Goal: Task Accomplishment & Management: Manage account settings

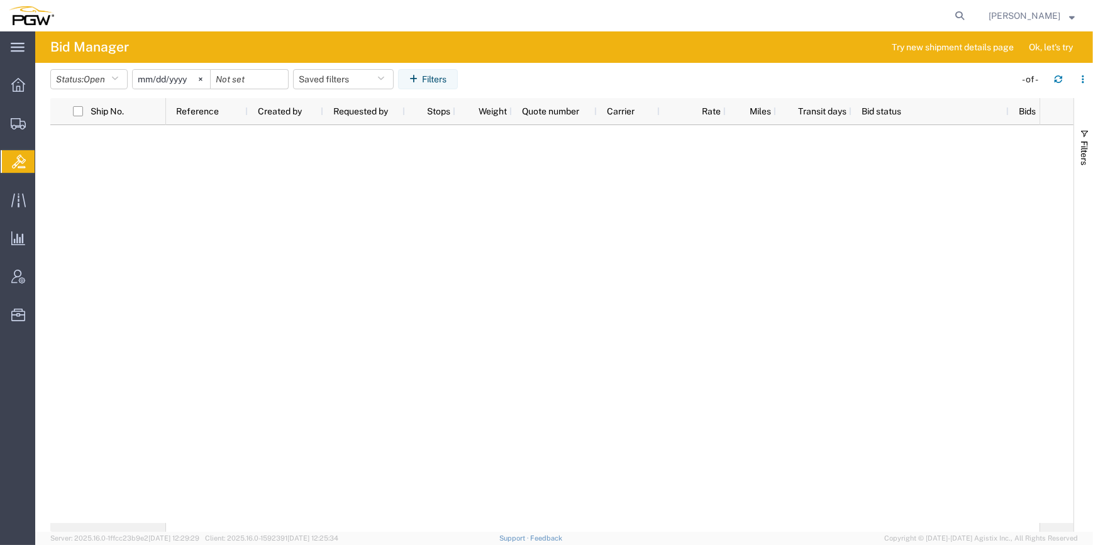
click at [370, 260] on div at bounding box center [603, 324] width 874 height 398
click at [286, 301] on div at bounding box center [603, 324] width 874 height 398
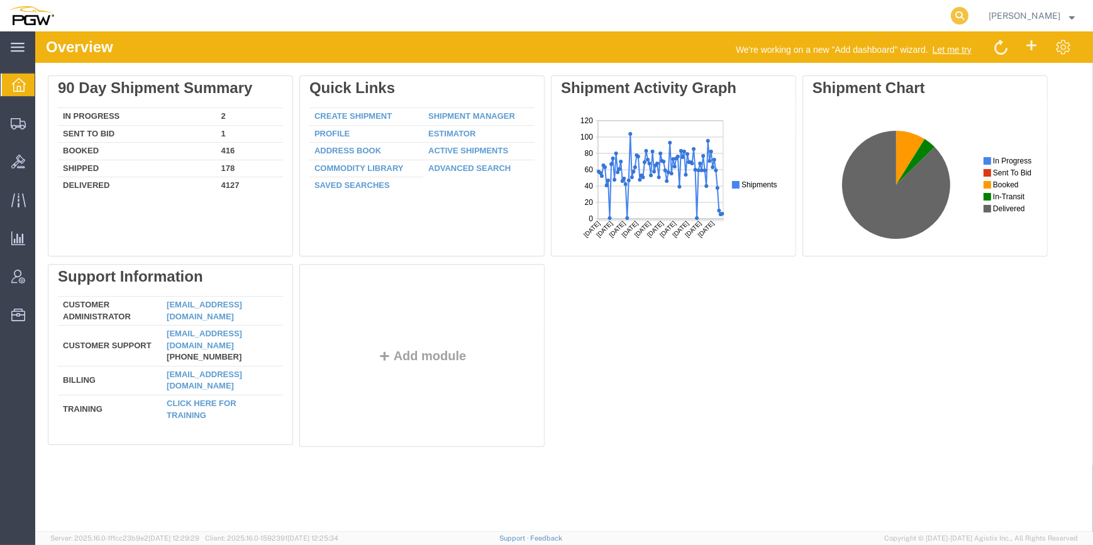
drag, startPoint x: 907, startPoint y: 9, endPoint x: 930, endPoint y: 14, distance: 23.2
click at [914, 10] on agx-global-search at bounding box center [769, 15] width 402 height 31
click at [951, 14] on icon at bounding box center [960, 16] width 18 height 18
click at [736, 16] on input "search" at bounding box center [760, 16] width 382 height 30
paste input "666998"
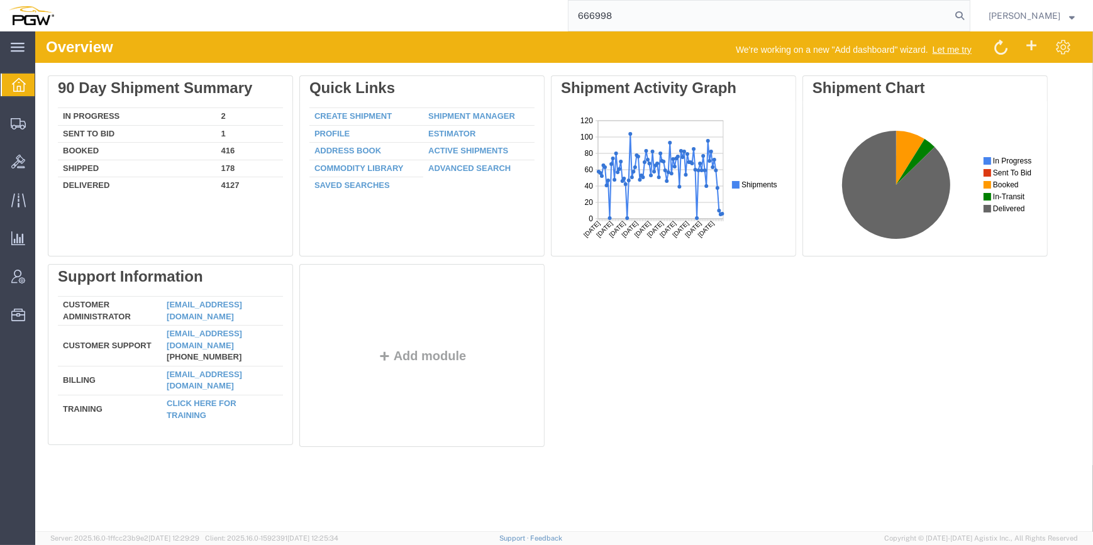
type input "666998"
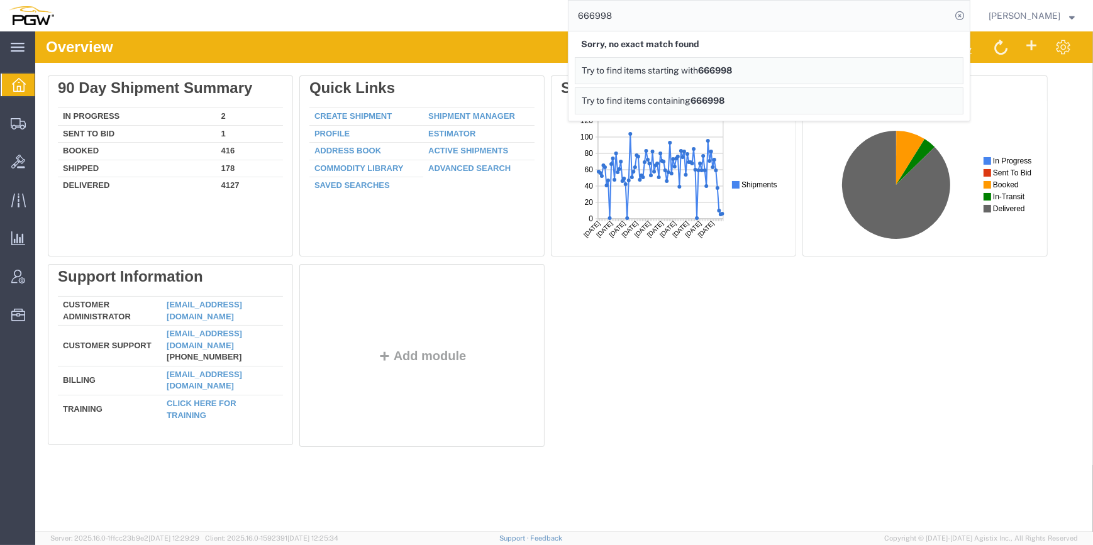
click at [645, 15] on input "666998" at bounding box center [760, 16] width 382 height 30
click at [586, 14] on input "666998" at bounding box center [760, 16] width 382 height 30
click at [740, 390] on div "Delete 90 Day Shipment Summary In Progress 2 Sent To Bid 1 Booked 416 Shipped 1…" at bounding box center [564, 263] width 1033 height 377
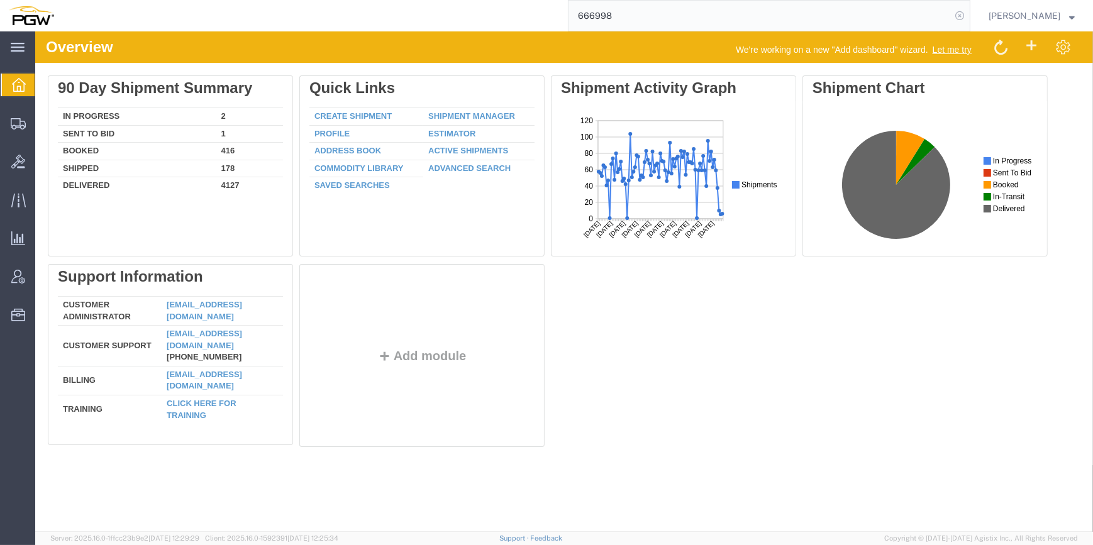
click at [951, 13] on icon at bounding box center [960, 16] width 18 height 18
click at [615, 18] on input "search" at bounding box center [760, 16] width 382 height 30
paste input "666998"
type input "666998"
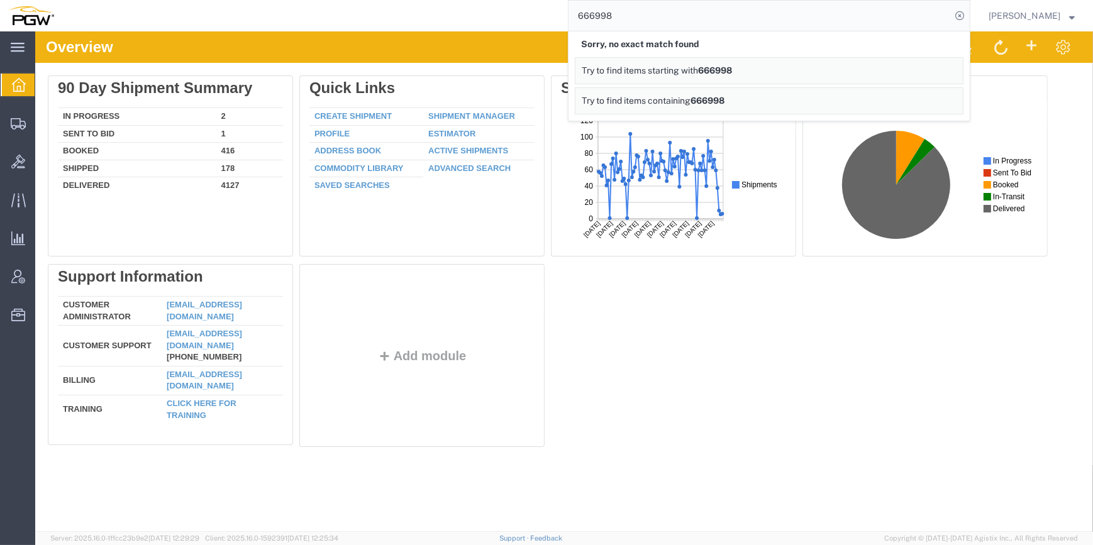
click at [630, 78] on link "Try to find items starting with 666998" at bounding box center [769, 70] width 389 height 27
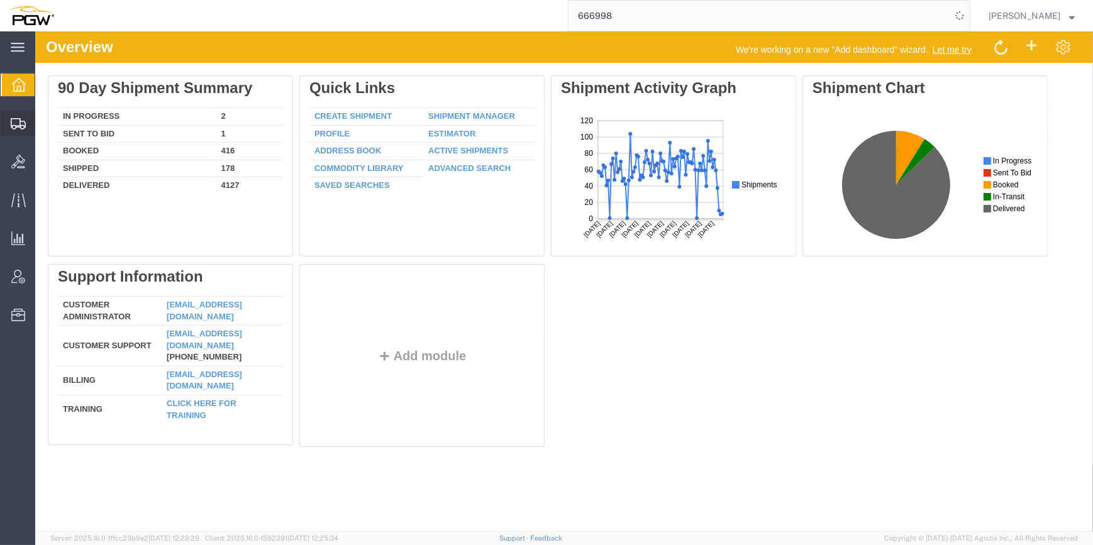
click at [0, 0] on span "Shipment Manager" at bounding box center [0, 0] width 0 height 0
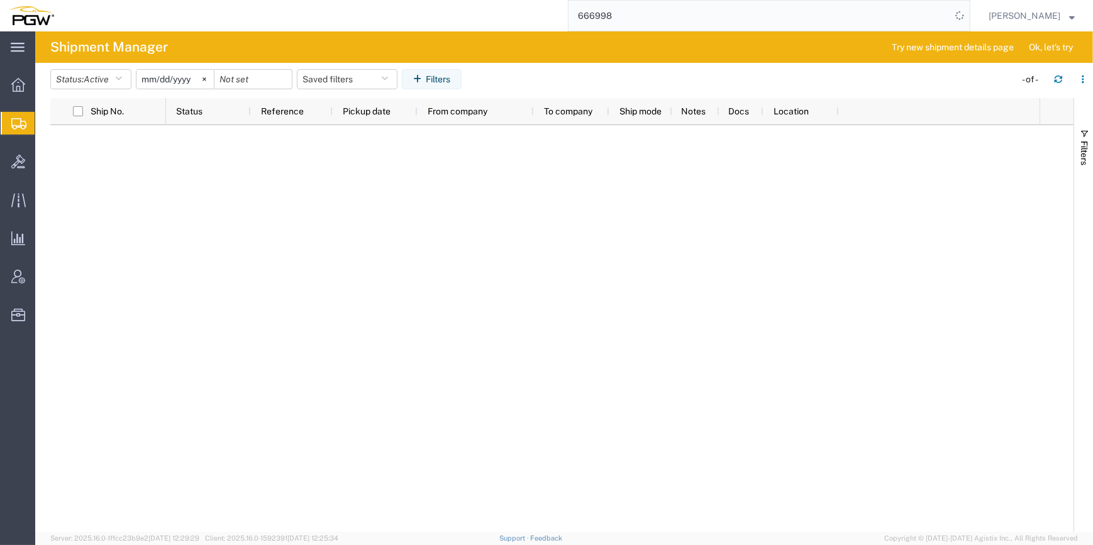
click at [584, 14] on input "666998" at bounding box center [760, 16] width 382 height 30
drag, startPoint x: 589, startPoint y: 13, endPoint x: 494, endPoint y: 13, distance: 94.3
click at [494, 13] on div "666998" at bounding box center [516, 15] width 907 height 31
click at [19, 52] on icon at bounding box center [18, 47] width 14 height 9
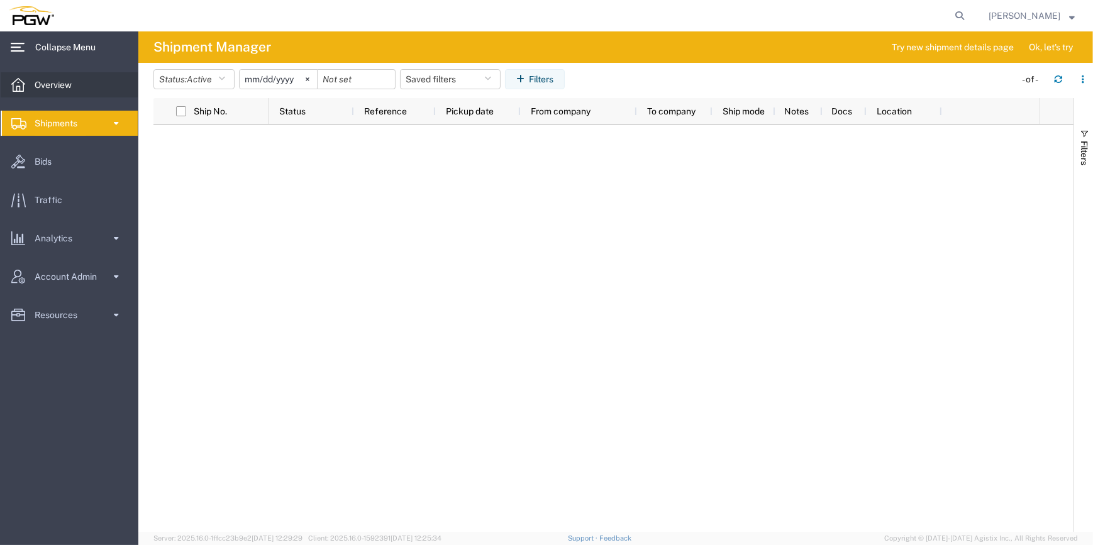
click at [63, 84] on span "Overview" at bounding box center [58, 84] width 46 height 25
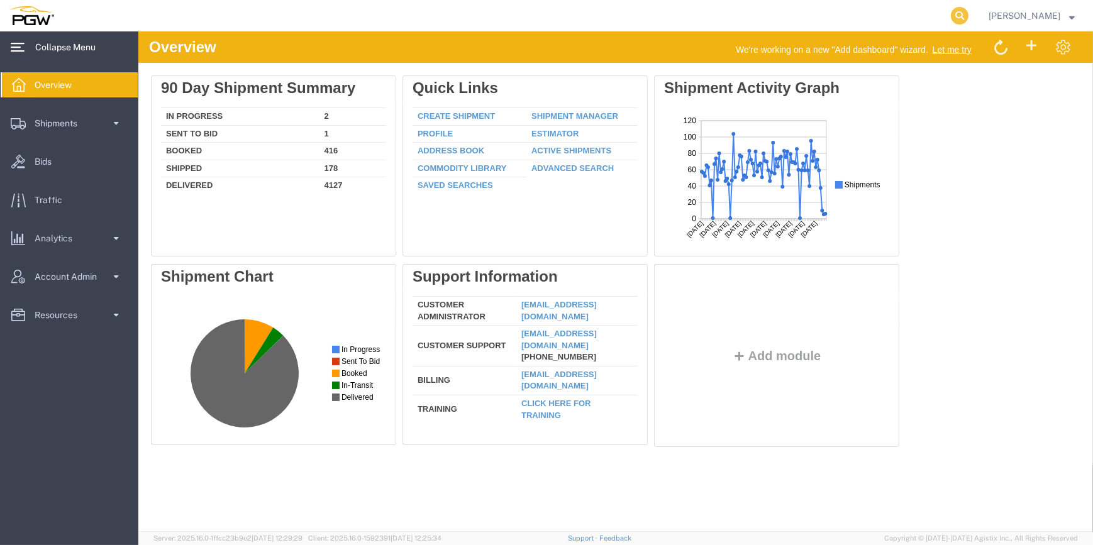
click at [951, 17] on icon at bounding box center [960, 16] width 18 height 18
click at [667, 14] on input "search" at bounding box center [760, 16] width 382 height 30
paste input "666998"
type input "666998"
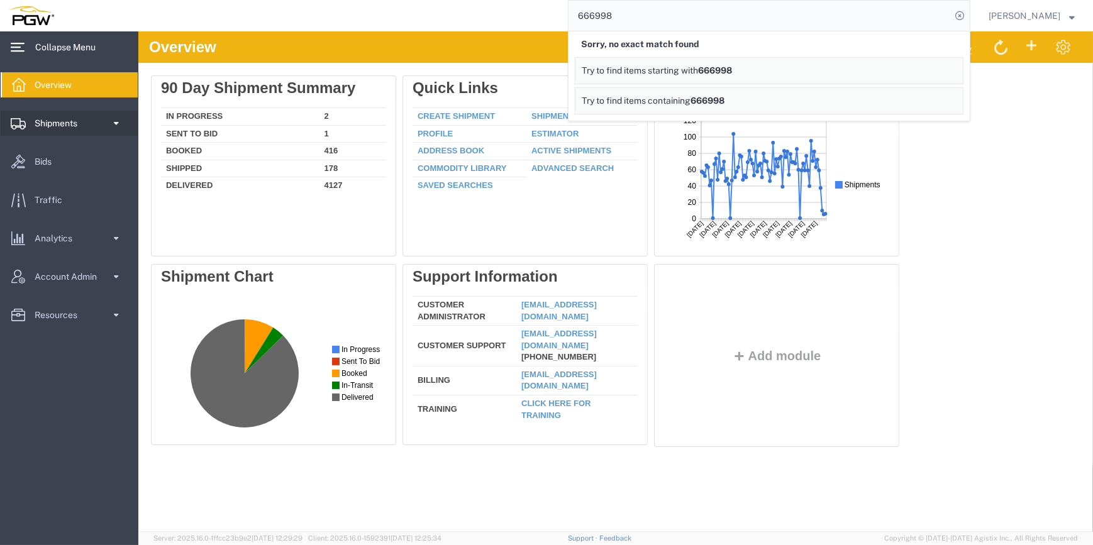
click at [35, 126] on span "Shipments" at bounding box center [61, 123] width 52 height 25
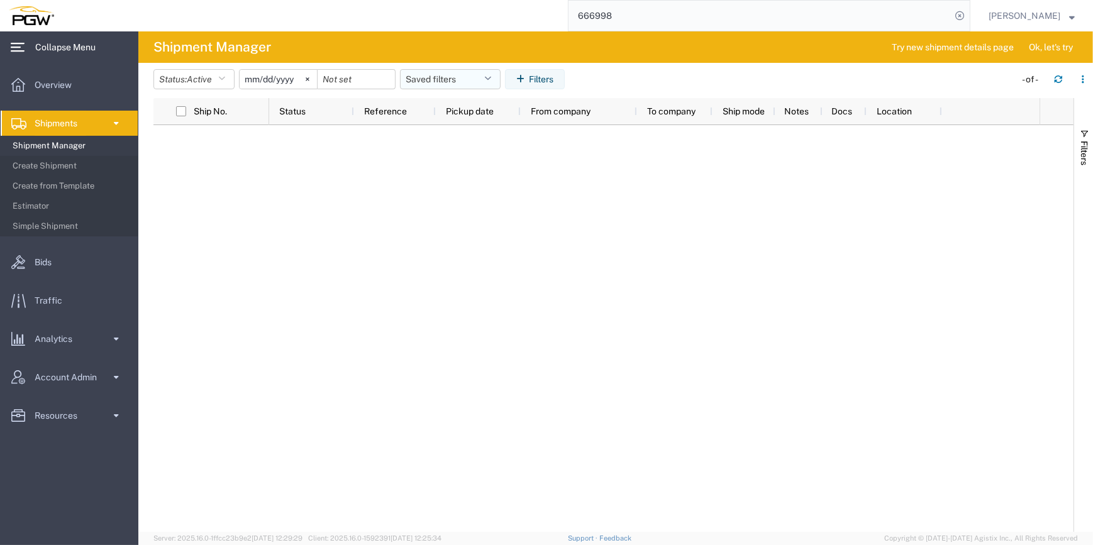
click at [440, 82] on button "Saved filters" at bounding box center [450, 79] width 101 height 20
drag, startPoint x: 385, startPoint y: 239, endPoint x: 301, endPoint y: 215, distance: 87.0
click at [385, 235] on div at bounding box center [654, 328] width 770 height 407
click at [40, 140] on span "Shipment Manager" at bounding box center [71, 145] width 116 height 25
click at [37, 162] on span "Create Shipment" at bounding box center [71, 165] width 116 height 25
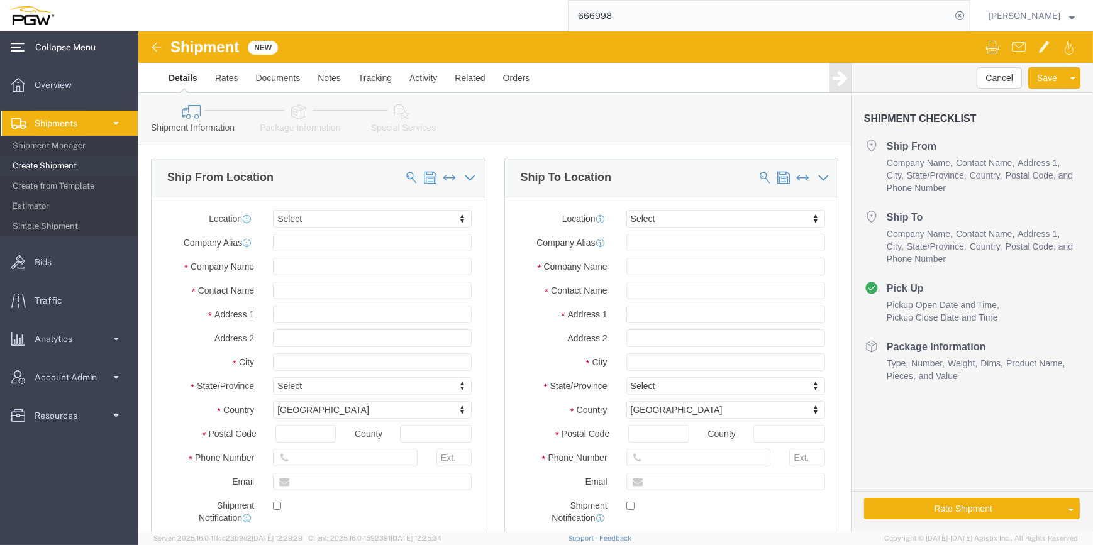
select select
click at [72, 346] on span "Analytics" at bounding box center [58, 338] width 47 height 25
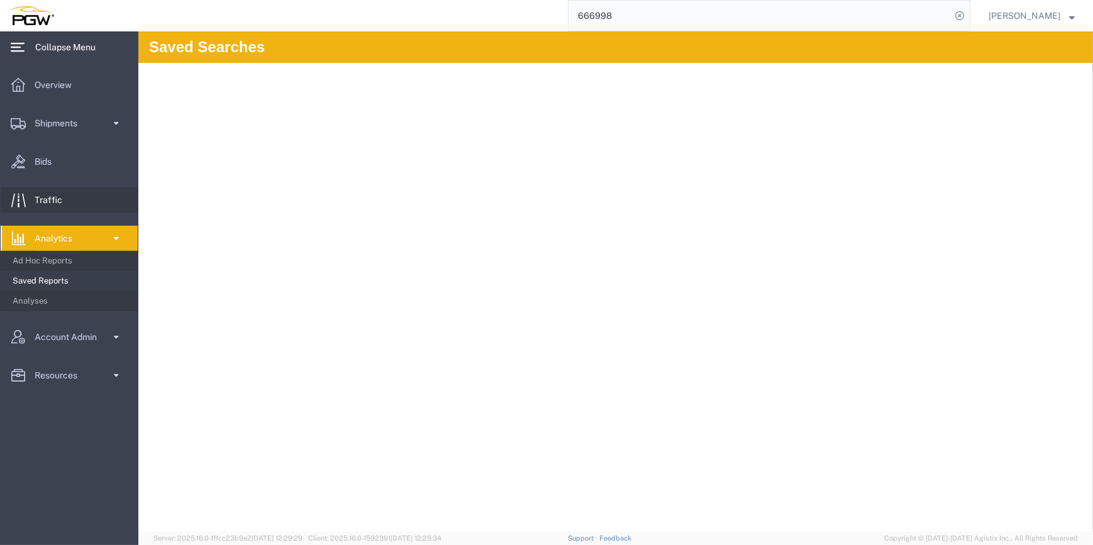
click at [48, 201] on span "Traffic" at bounding box center [53, 199] width 36 height 25
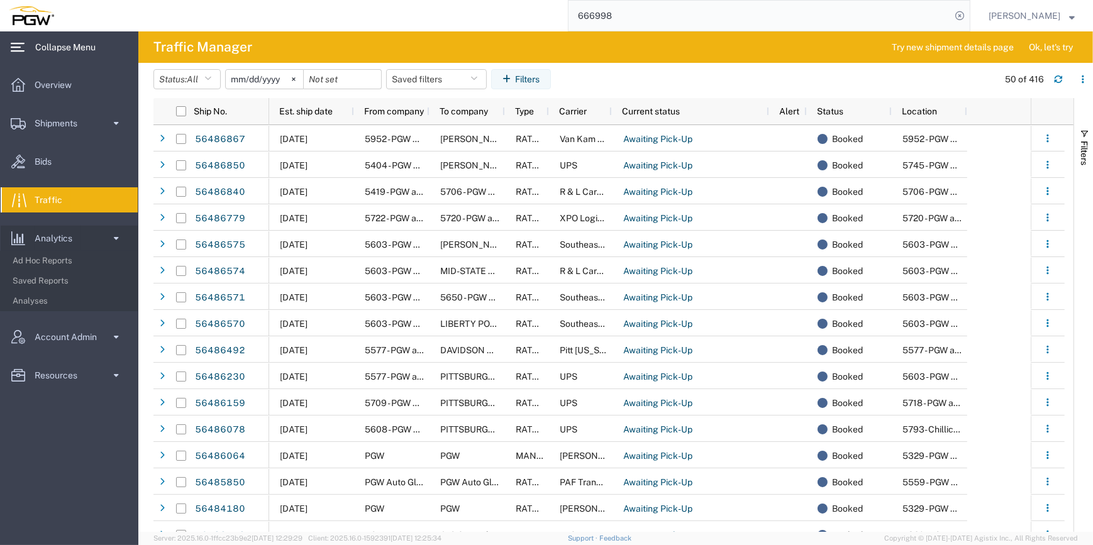
click at [272, 79] on input "[DATE]" at bounding box center [264, 79] width 77 height 19
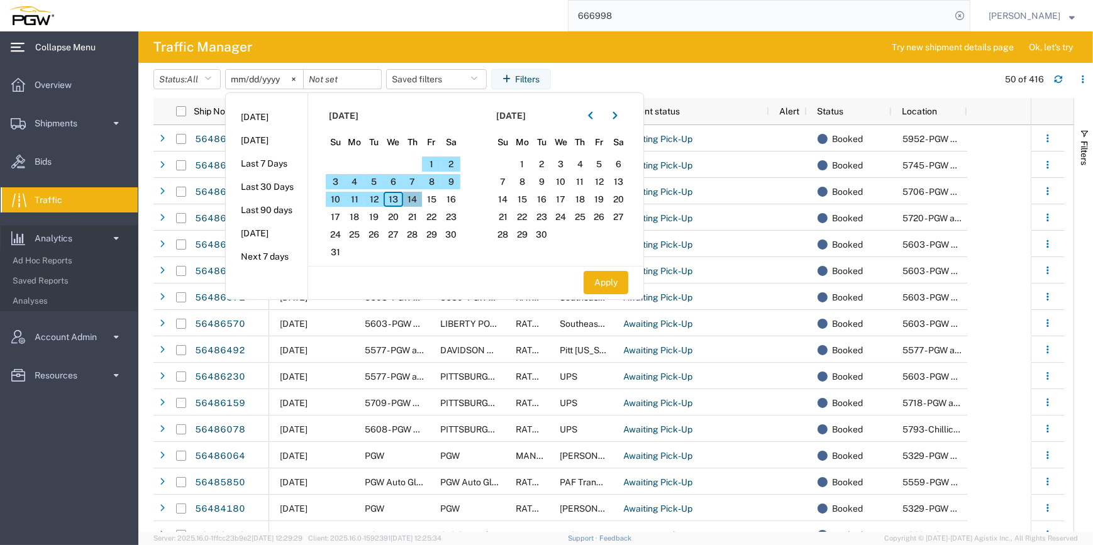
click at [413, 198] on span "14" at bounding box center [412, 199] width 19 height 15
click at [600, 279] on button "Apply" at bounding box center [606, 282] width 45 height 23
type input "2025-08-14"
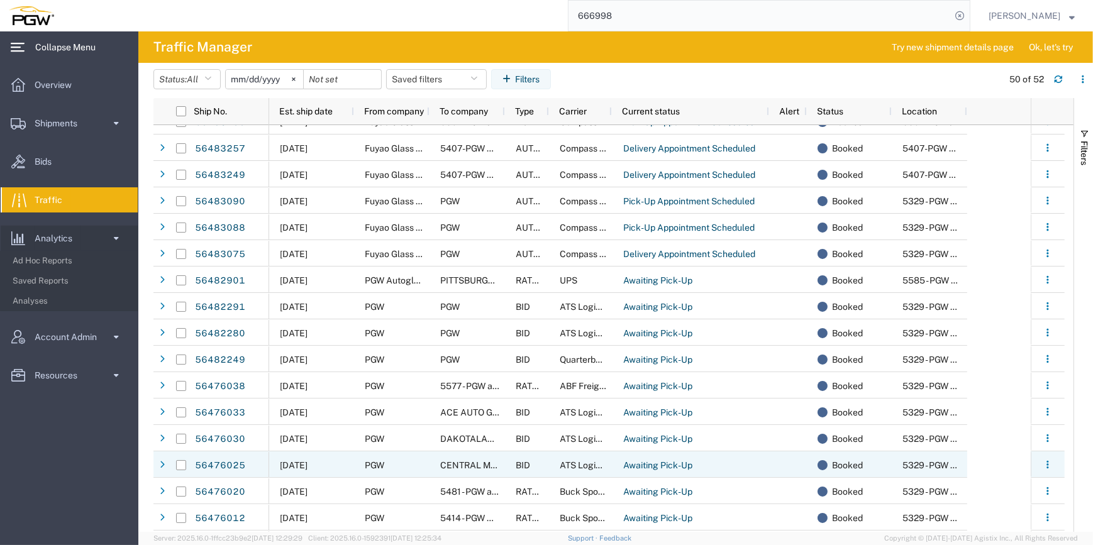
scroll to position [400, 0]
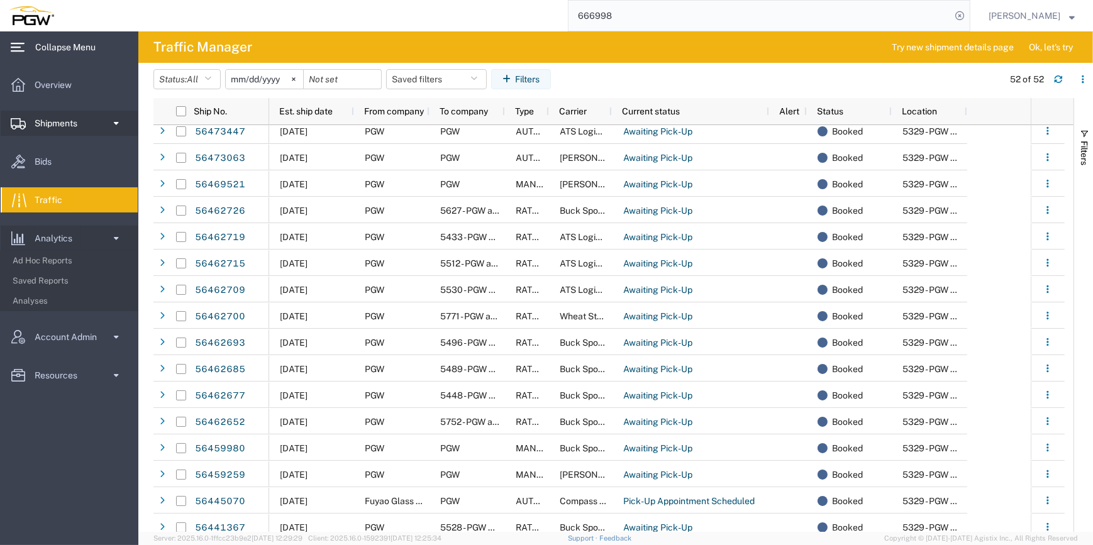
click at [84, 119] on span "Shipments" at bounding box center [61, 123] width 52 height 25
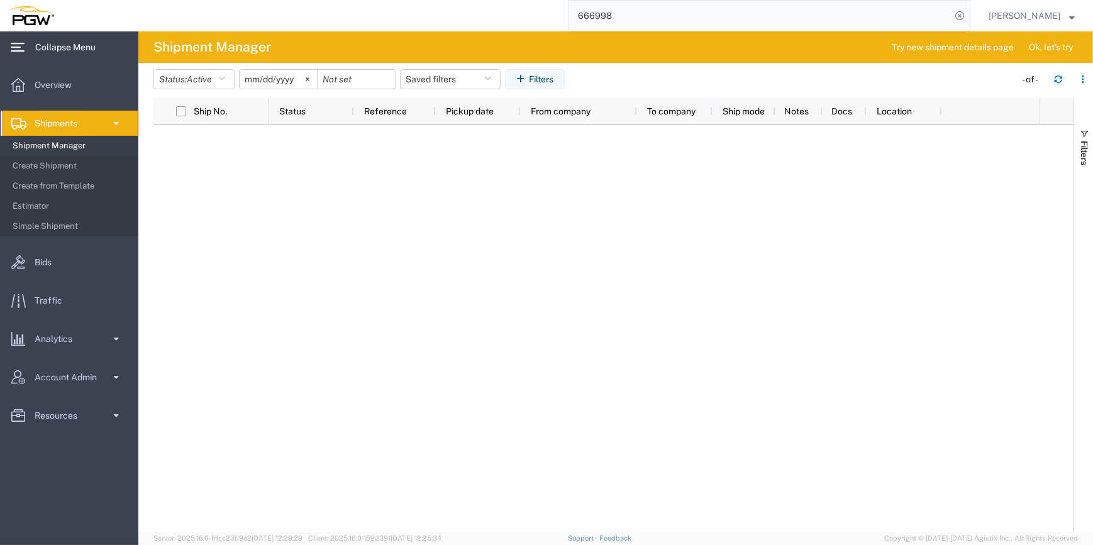
click at [69, 141] on span "Shipment Manager" at bounding box center [71, 145] width 116 height 25
click at [63, 144] on span "Shipment Manager" at bounding box center [71, 145] width 116 height 25
click at [43, 170] on span "Create Shipment" at bounding box center [71, 165] width 116 height 25
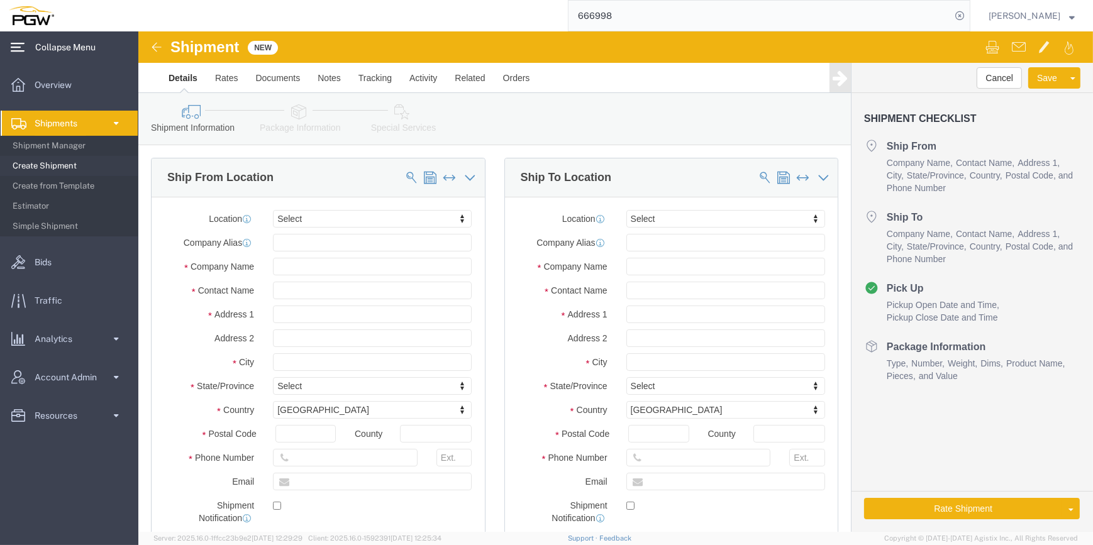
select select
click at [114, 128] on span at bounding box center [116, 123] width 11 height 25
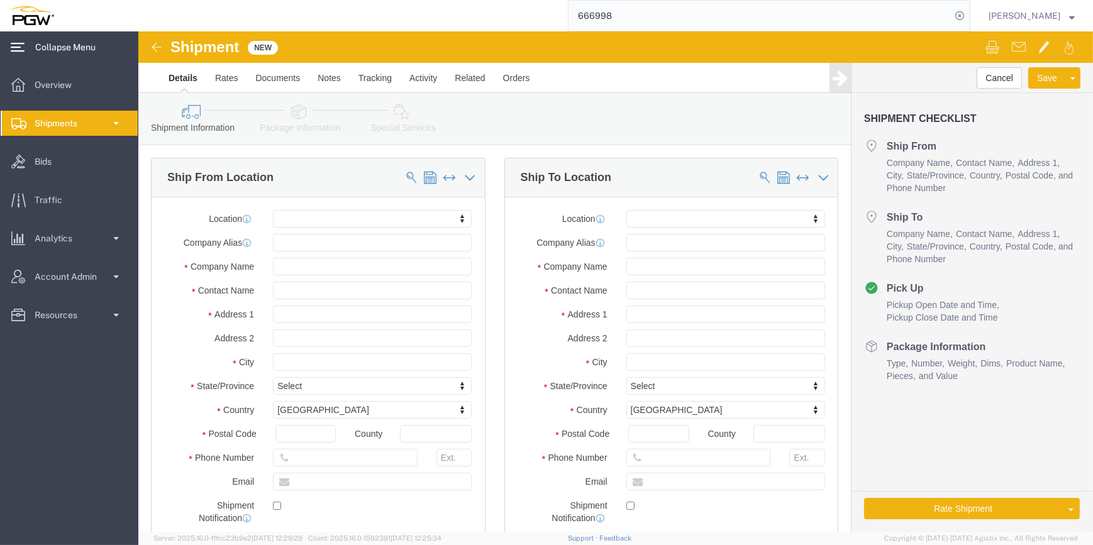
click at [99, 114] on link "Shipments" at bounding box center [69, 123] width 137 height 25
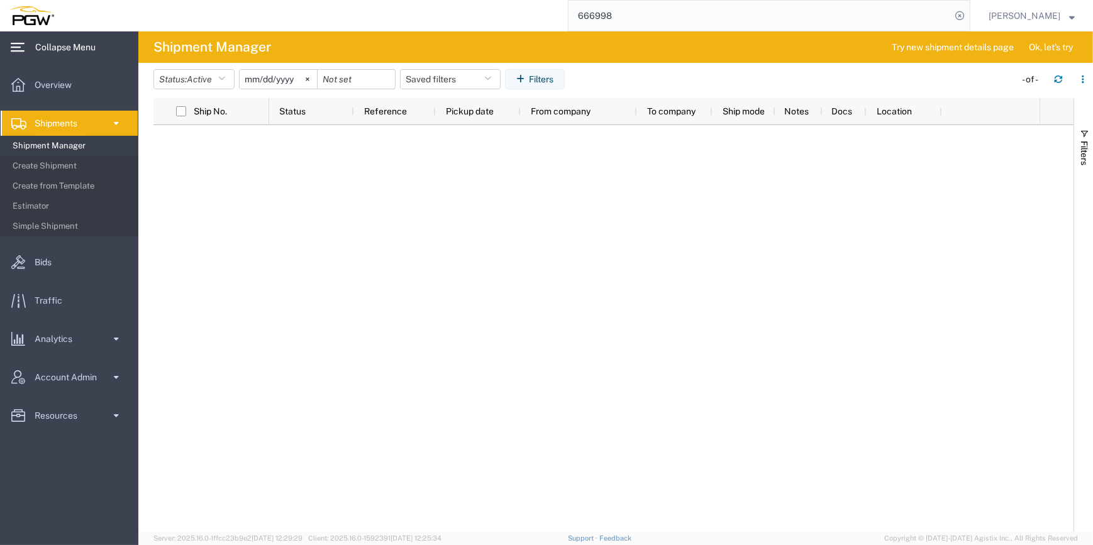
click at [84, 143] on span "Shipment Manager" at bounding box center [71, 145] width 116 height 25
click at [107, 128] on link "Shipments" at bounding box center [69, 123] width 137 height 25
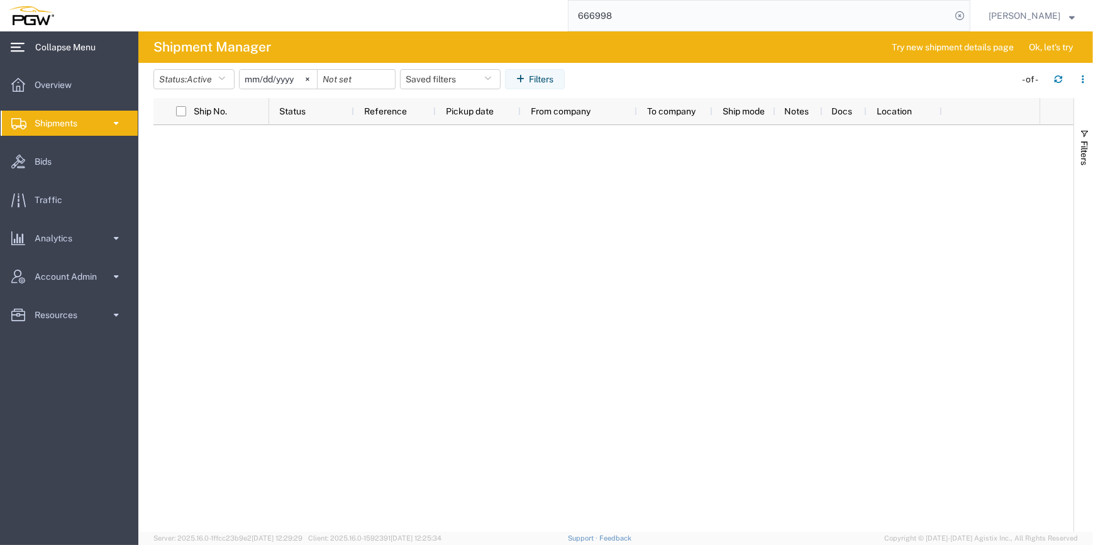
click at [109, 121] on link "Shipments" at bounding box center [69, 123] width 137 height 25
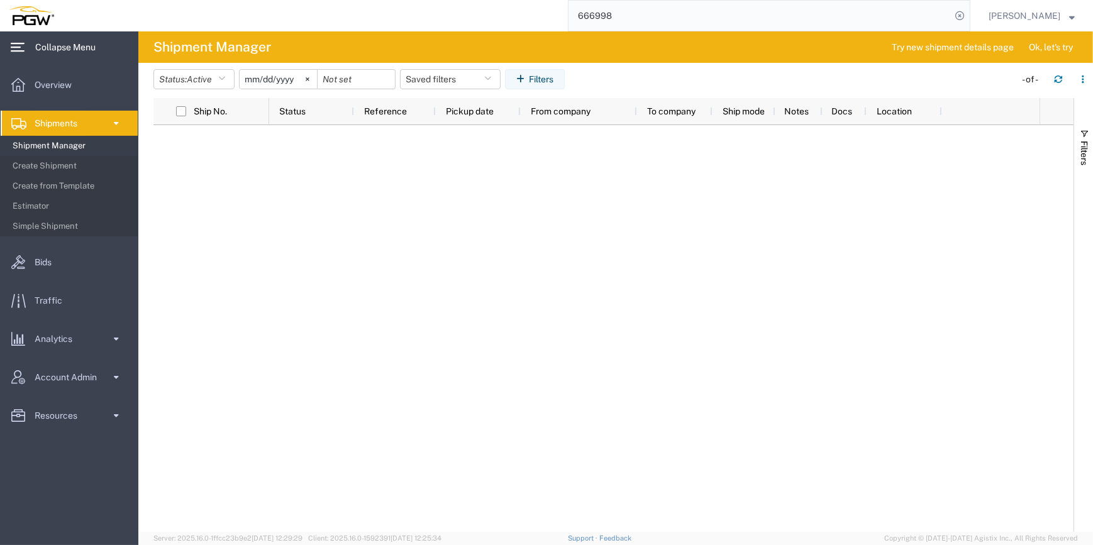
click at [67, 147] on span "Shipment Manager" at bounding box center [71, 145] width 116 height 25
click at [116, 124] on span at bounding box center [116, 123] width 11 height 25
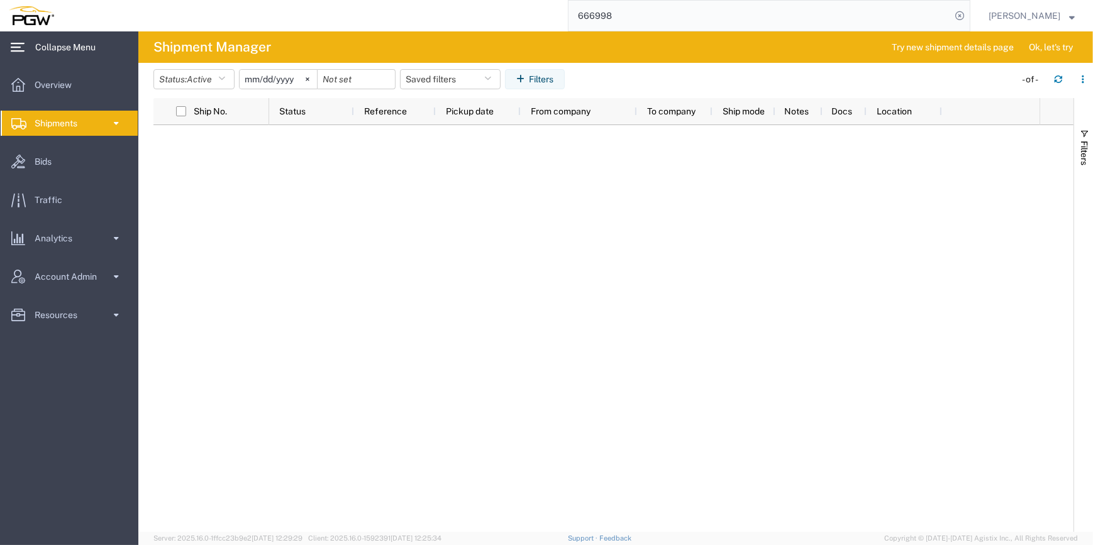
click at [92, 126] on link "Shipments" at bounding box center [69, 123] width 137 height 25
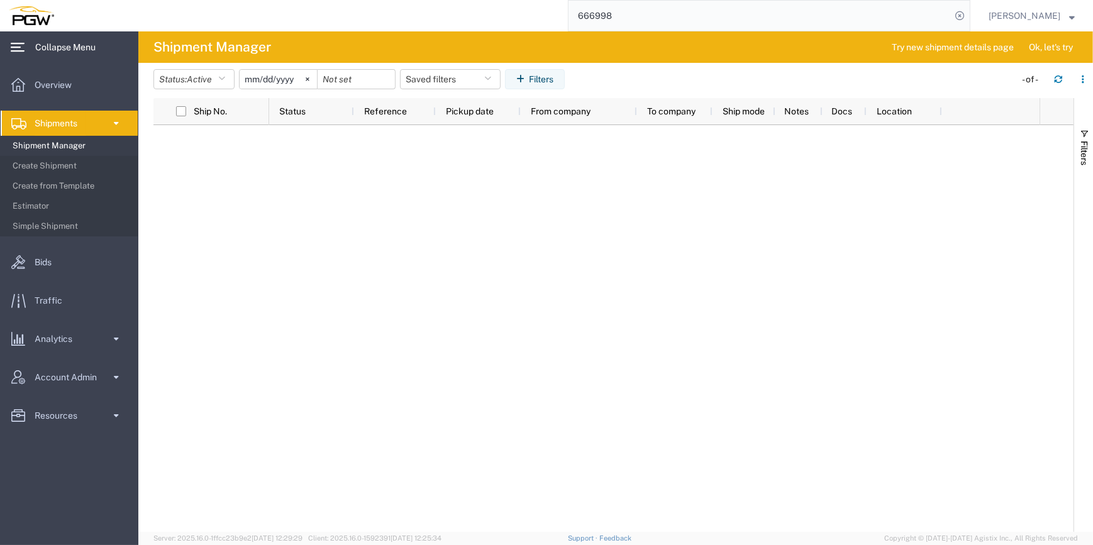
click at [65, 144] on span "Shipment Manager" at bounding box center [71, 145] width 116 height 25
click at [78, 183] on span "Create from Template" at bounding box center [71, 186] width 116 height 25
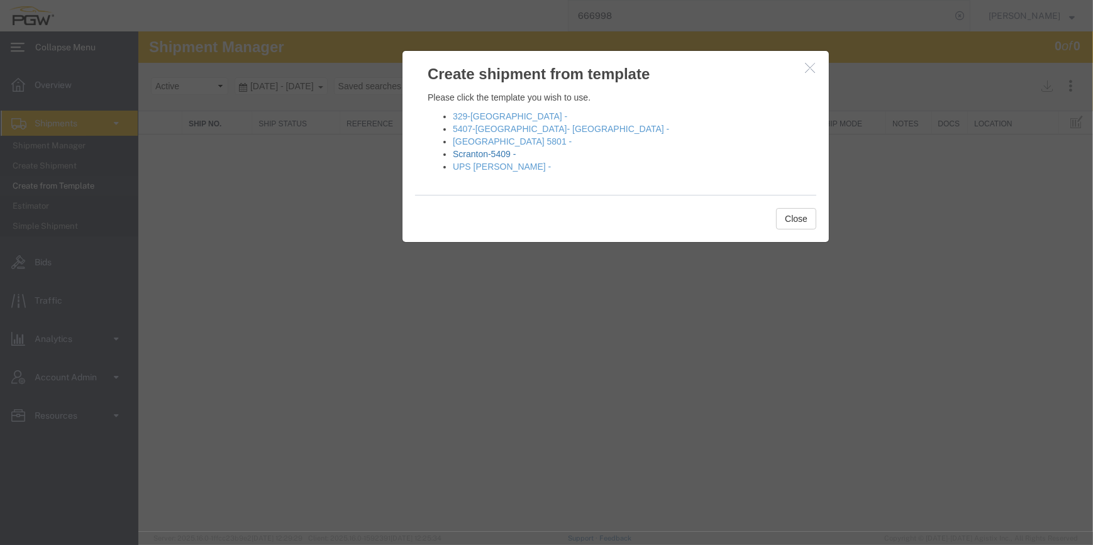
click at [491, 153] on link "Scranton-5409 -" at bounding box center [483, 154] width 63 height 10
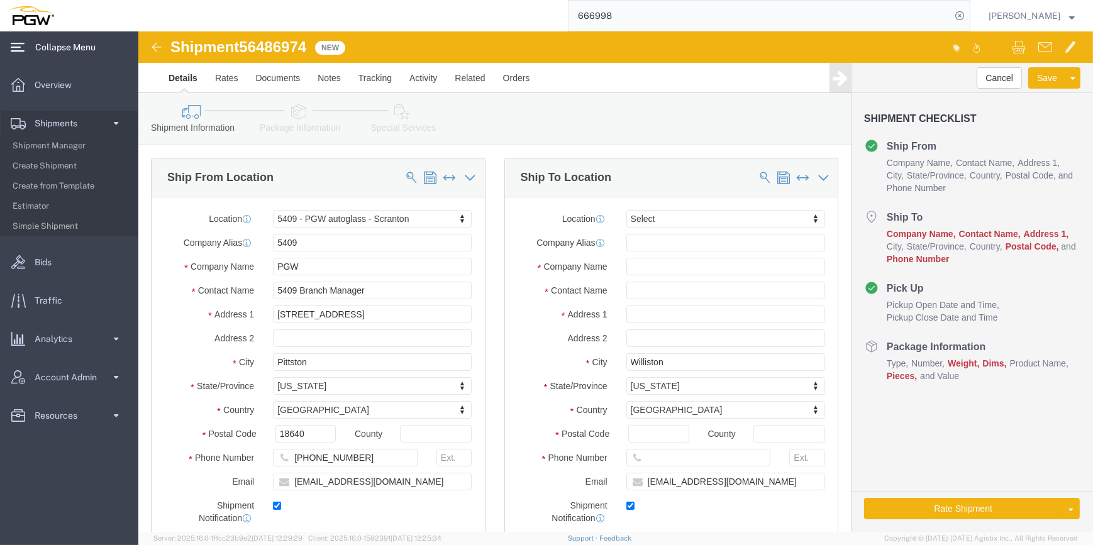
select select "61931"
select select
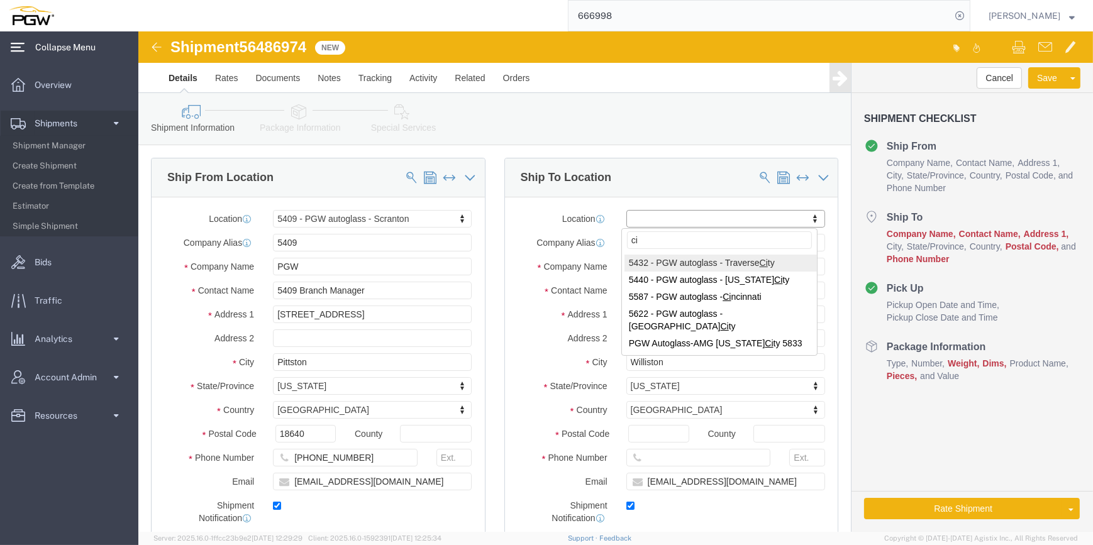
type input "c"
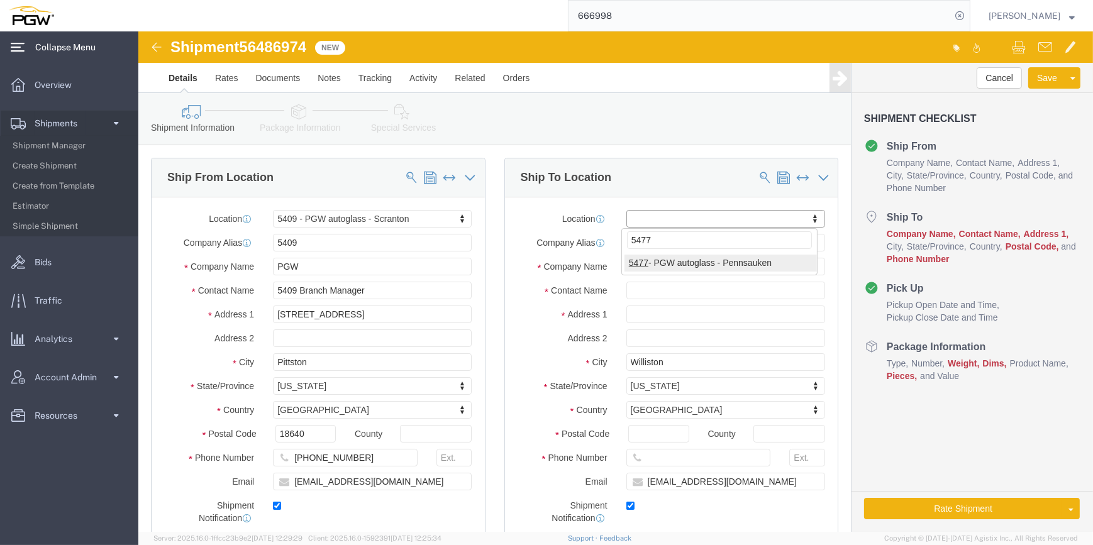
type input "5477"
select select "28313"
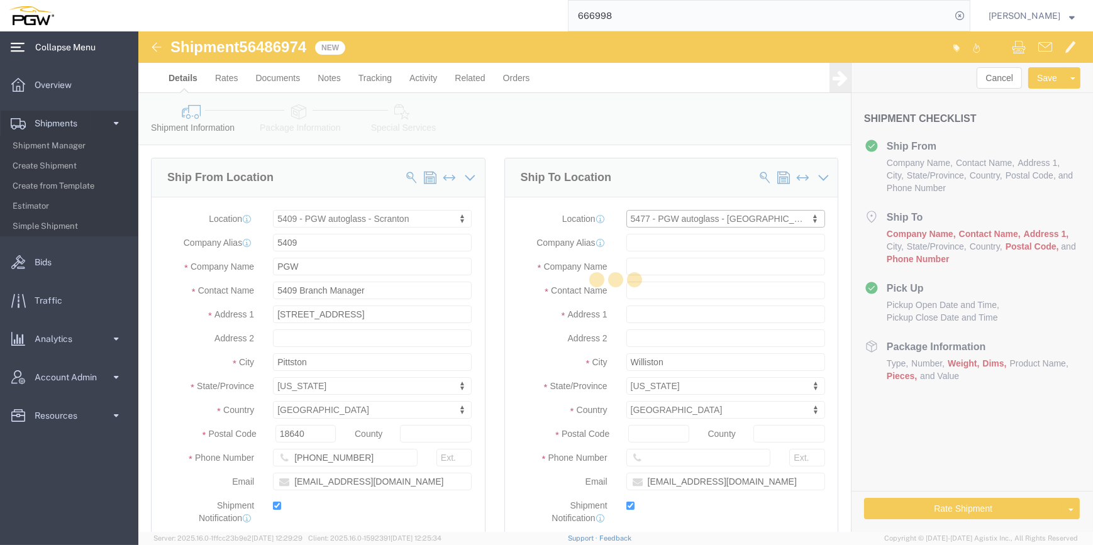
type input "5477"
type input "PGW"
type input "5477 Branch Manager"
type input "2101 Wallace Blvd"
type input "Cinnaminson"
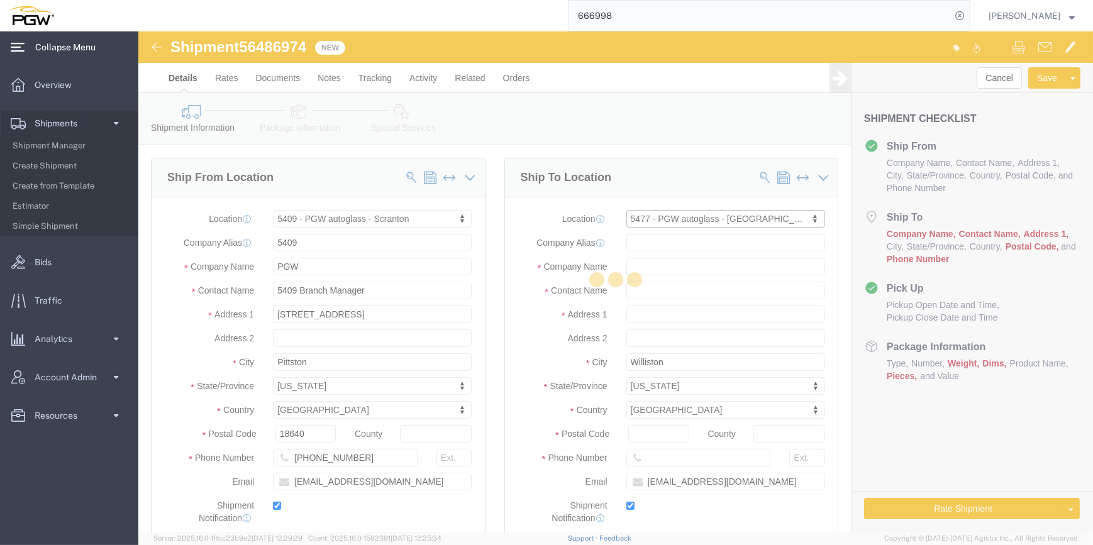
type input "08077"
type input "856-662-9323"
type input "lkqsp_o_pm_5477@pgwag.com"
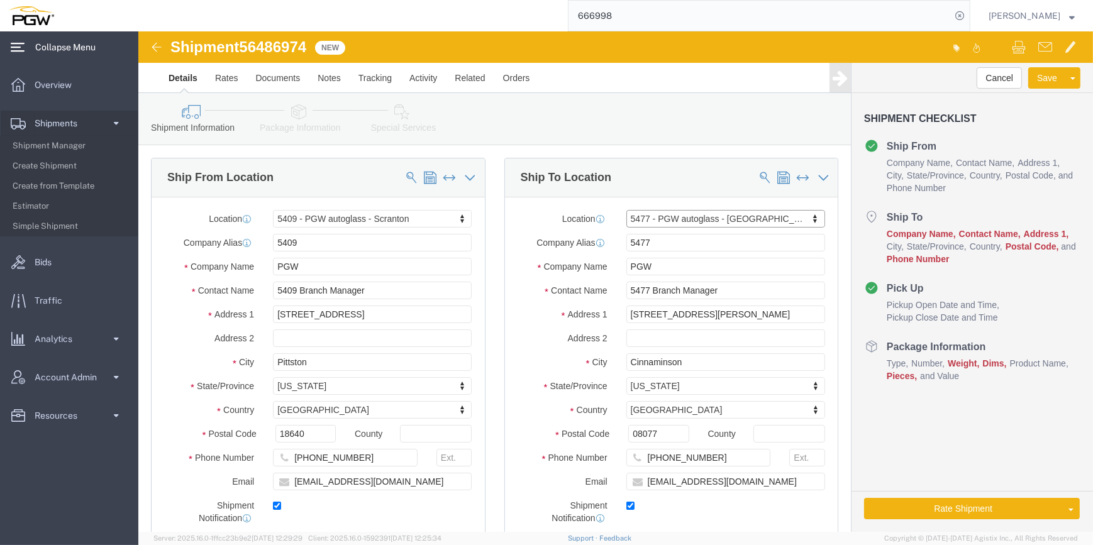
select select "NJ"
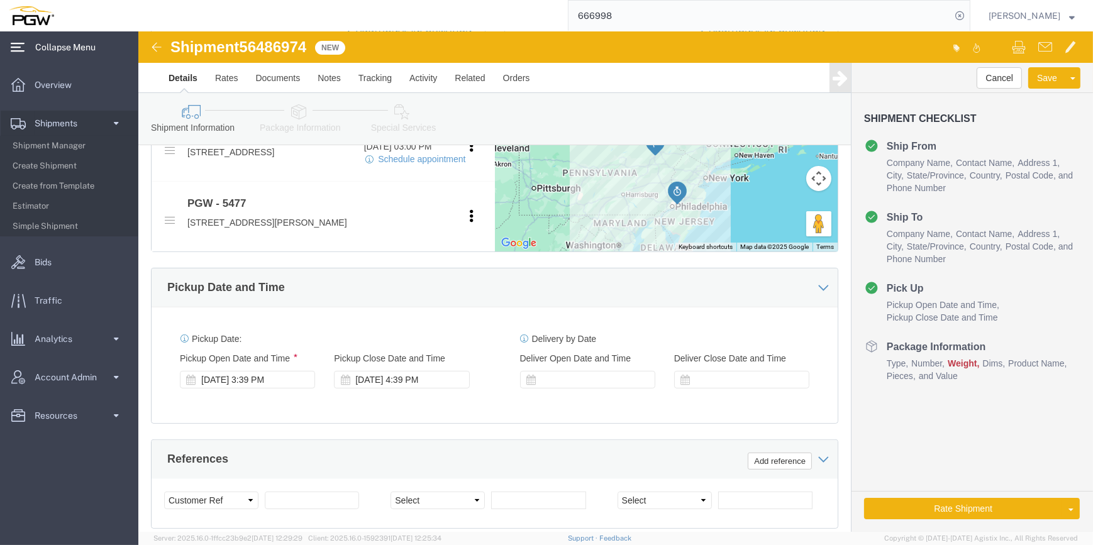
scroll to position [572, 0]
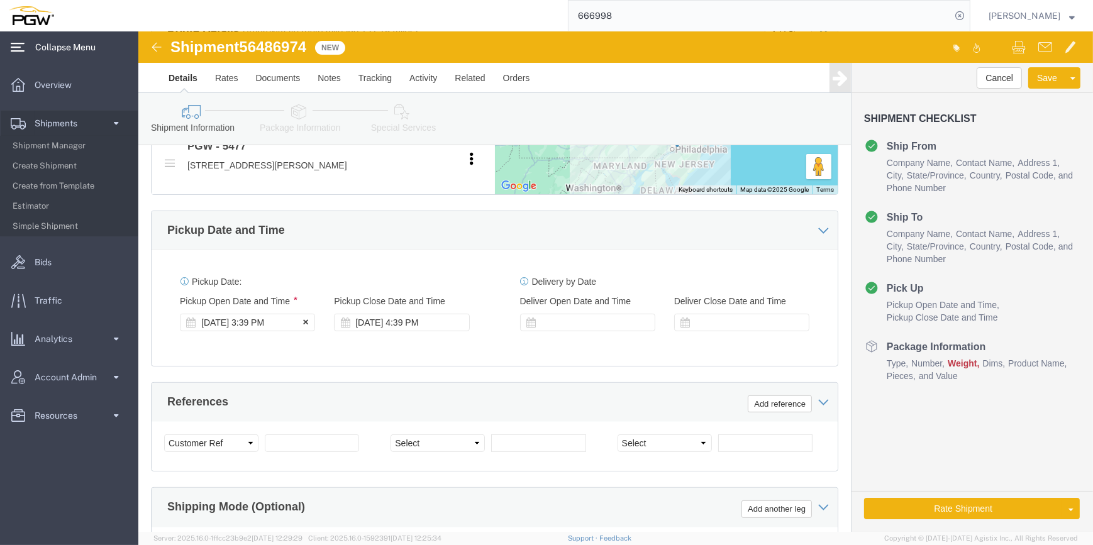
click div "Aug 13 2025 3:39 PM"
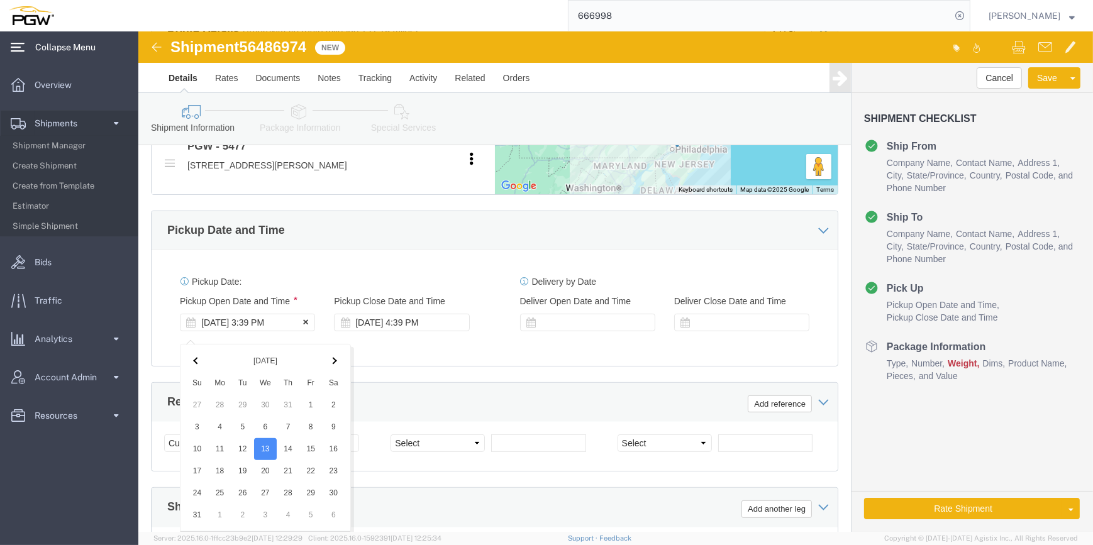
scroll to position [800, 0]
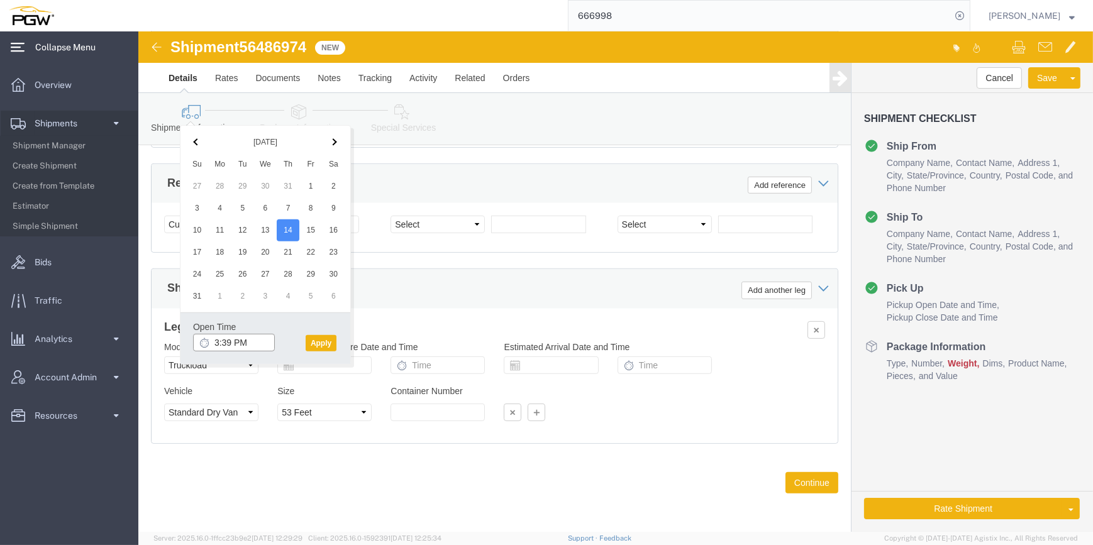
click input "3:39 PM"
click input "10:39 PM"
click input "10:00 PM"
type input "10:00 AM"
click button "Apply"
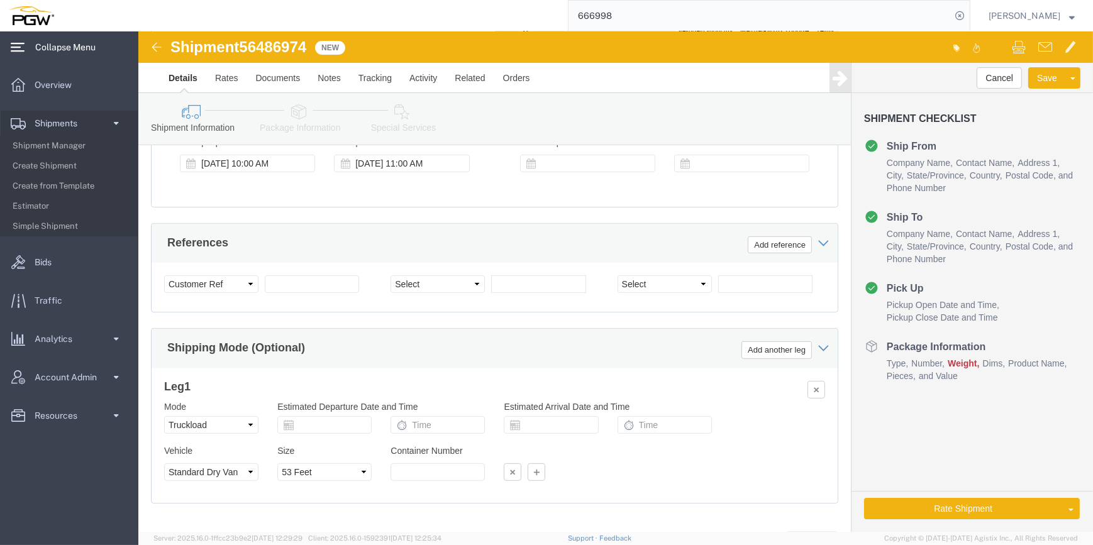
scroll to position [629, 0]
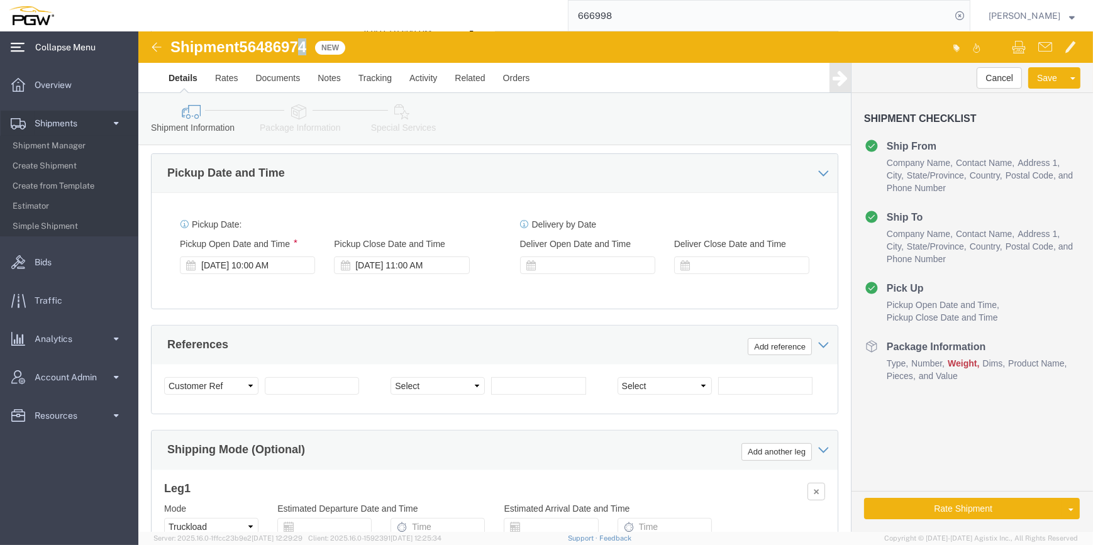
drag, startPoint x: 169, startPoint y: 12, endPoint x: 162, endPoint y: 11, distance: 7.0
click span "56486974"
click div "Shipment 56486974 New"
drag, startPoint x: 172, startPoint y: 14, endPoint x: 107, endPoint y: 10, distance: 64.9
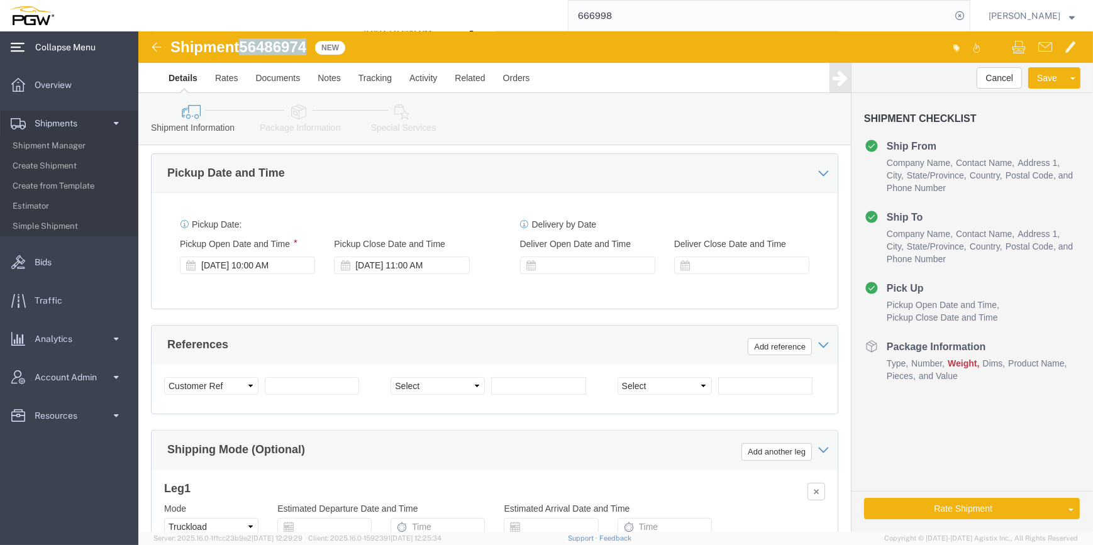
click span "56486974"
copy span "56486974"
click input "text"
paste input "56486974"
type input "56486974"
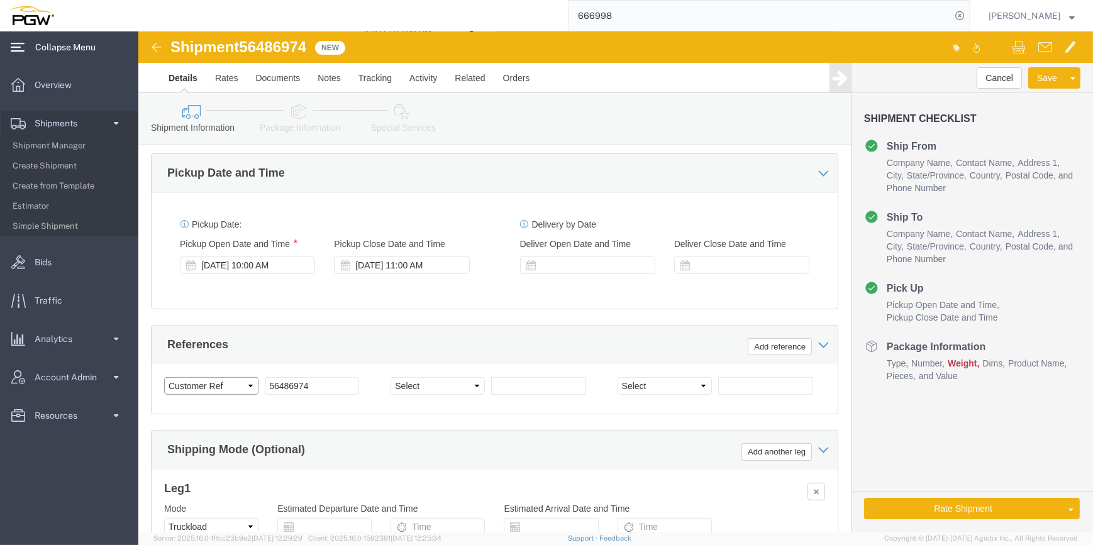
click select "Select Account Type Activity ID Airline Appointment Number ASN Batch Request # …"
select select "BOL"
click select "Select Account Type Activity ID Airline Appointment Number ASN Batch Request # …"
select select "ORDERNUM"
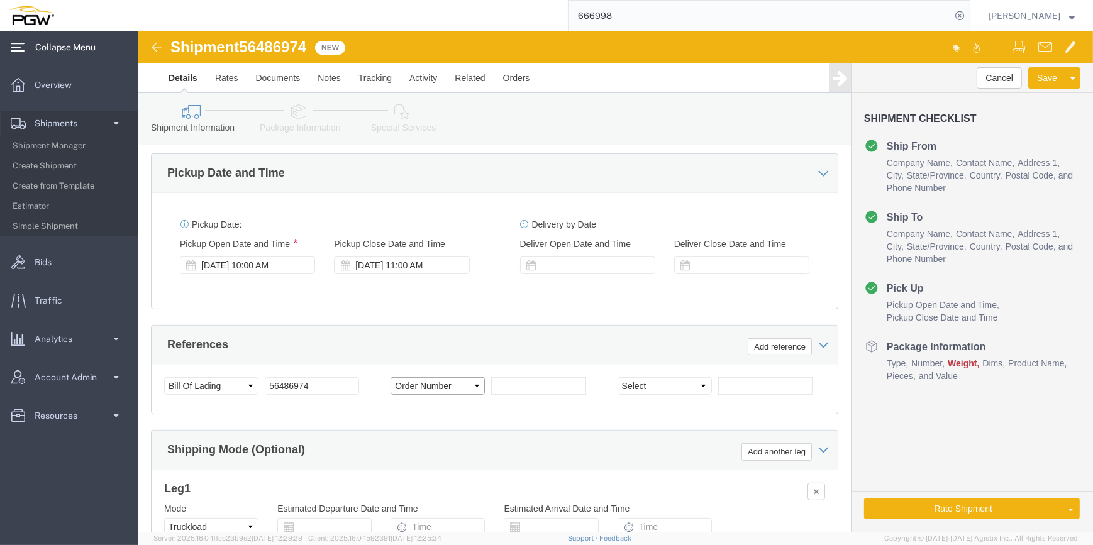
click select "Select Account Type Activity ID Airline Appointment Number ASN Batch Request # …"
click input "text"
paste input "666998"
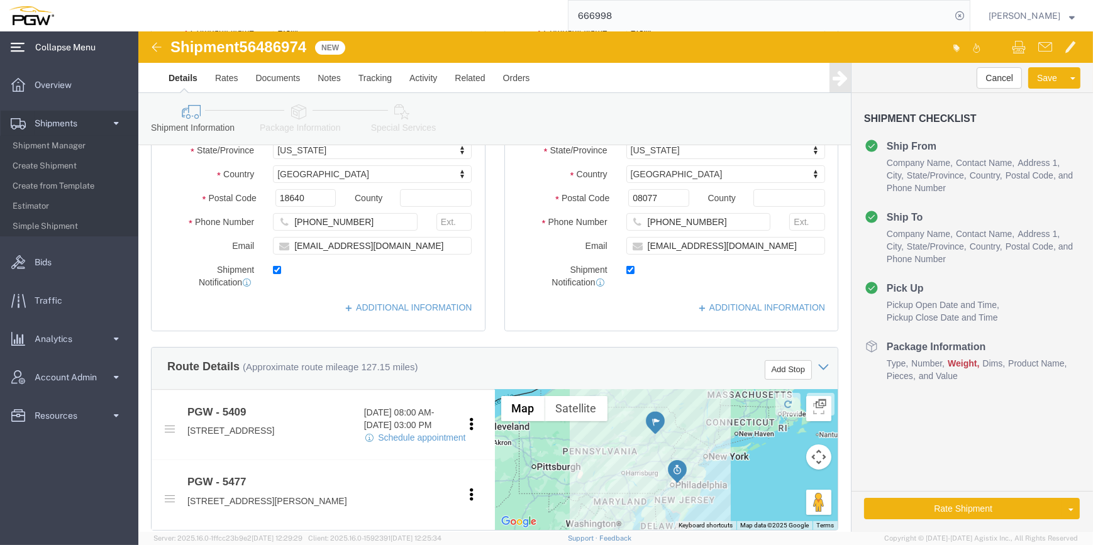
scroll to position [228, 0]
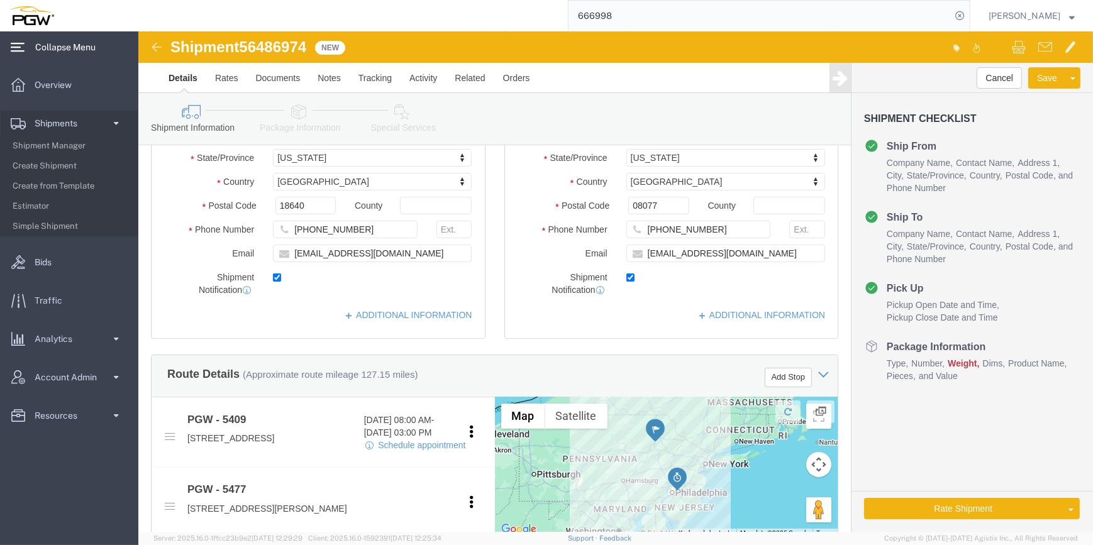
type input "666998"
click link "Package Information"
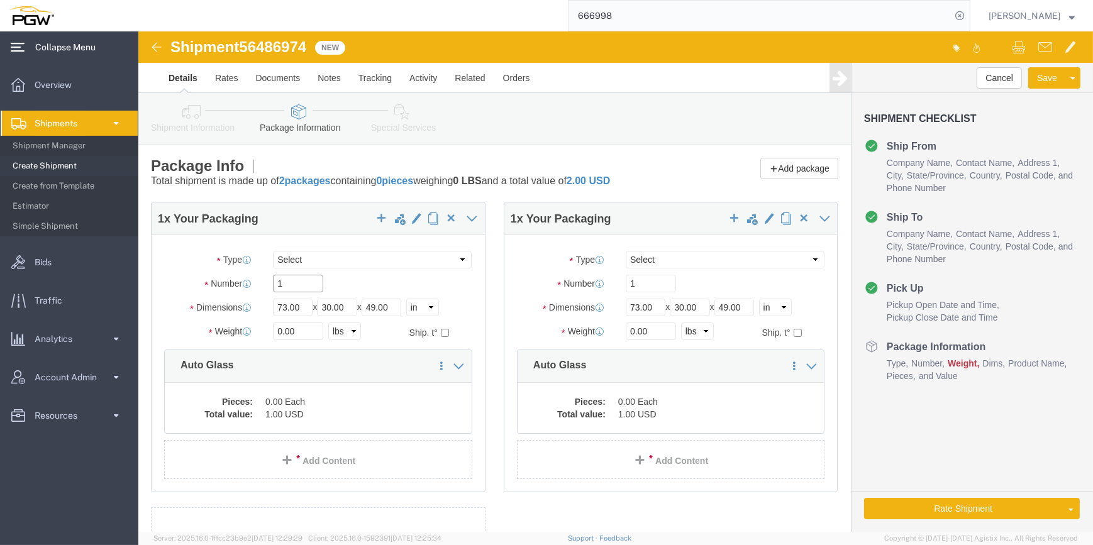
drag, startPoint x: 138, startPoint y: 252, endPoint x: 131, endPoint y: 248, distance: 7.9
click div "1"
paste input "46"
type input "46"
drag, startPoint x: 140, startPoint y: 300, endPoint x: 121, endPoint y: 294, distance: 20.3
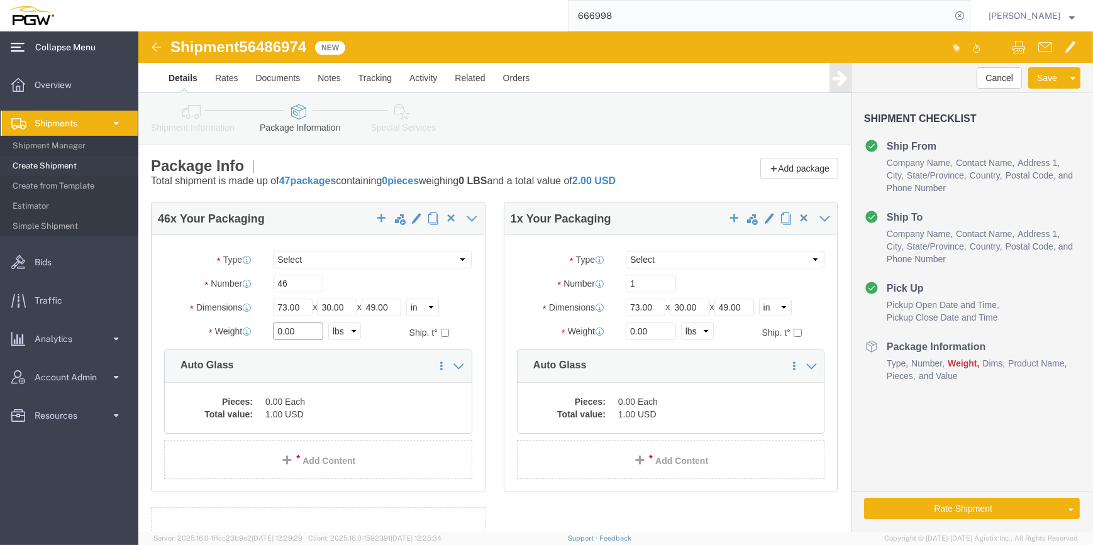
click div "Weight 0.00 Select kgs lbs Ship. t°"
paste input "34352"
type input "34352.00"
click div "46 x Your Packaging Package Type Select Bale(s) Basket(s) Bolt(s) Bottle(s) Buc…"
click dd "1.00 USD"
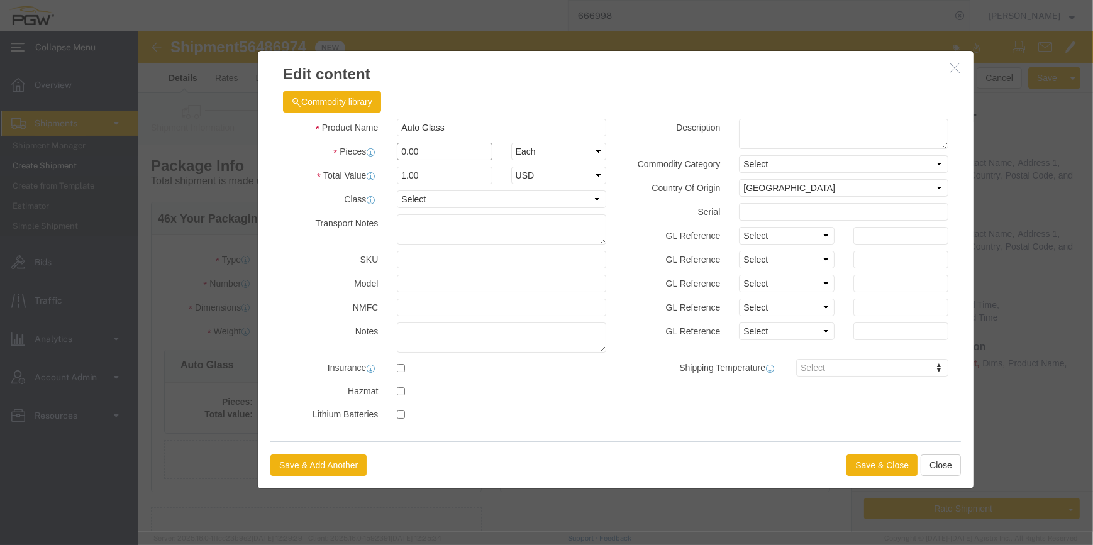
drag, startPoint x: 262, startPoint y: 116, endPoint x: 256, endPoint y: 106, distance: 11.5
click div "Product Name Auto Glass Pieces 0.00 Select Bag Barrels 100Board Feet Bottle Box…"
type input "46.00"
type input "46"
click button "Save & Close"
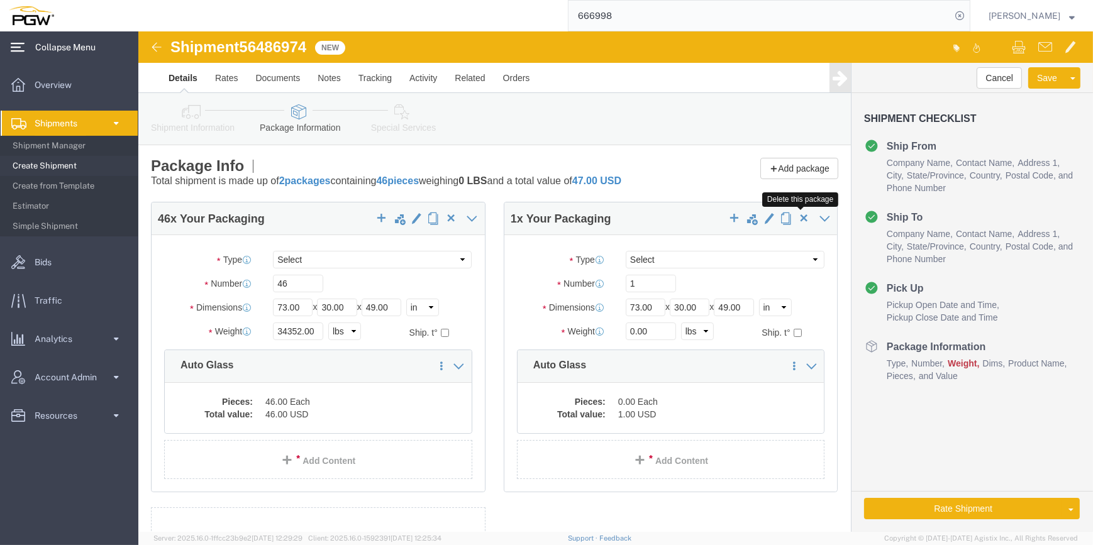
click span "button"
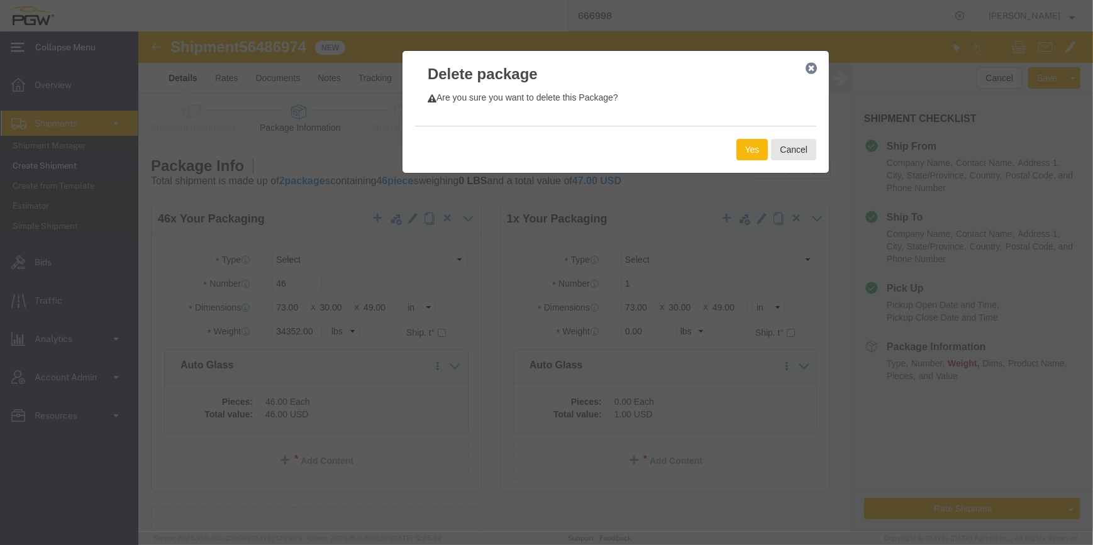
click button "Yes"
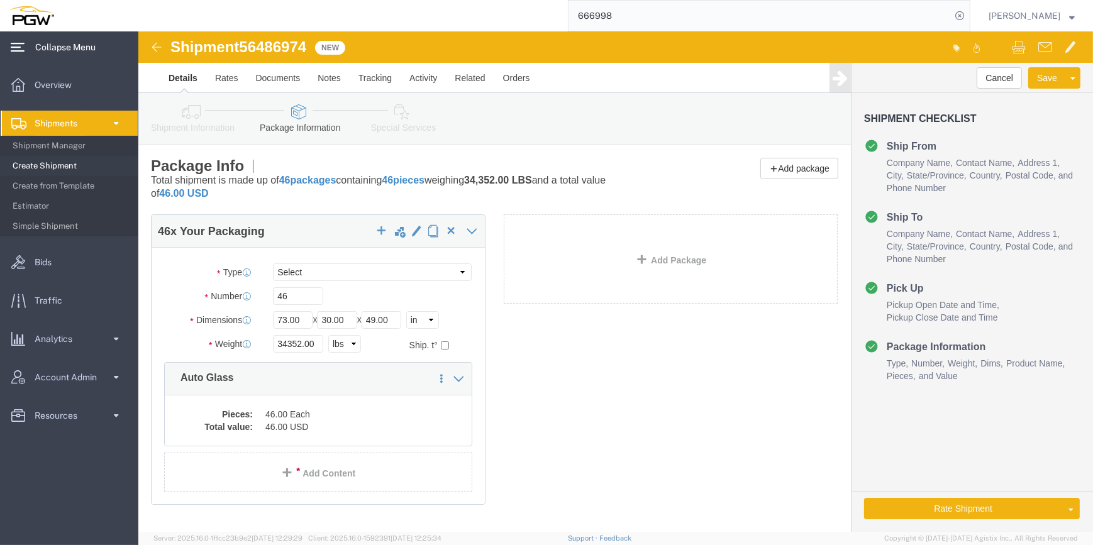
click link "Special Services"
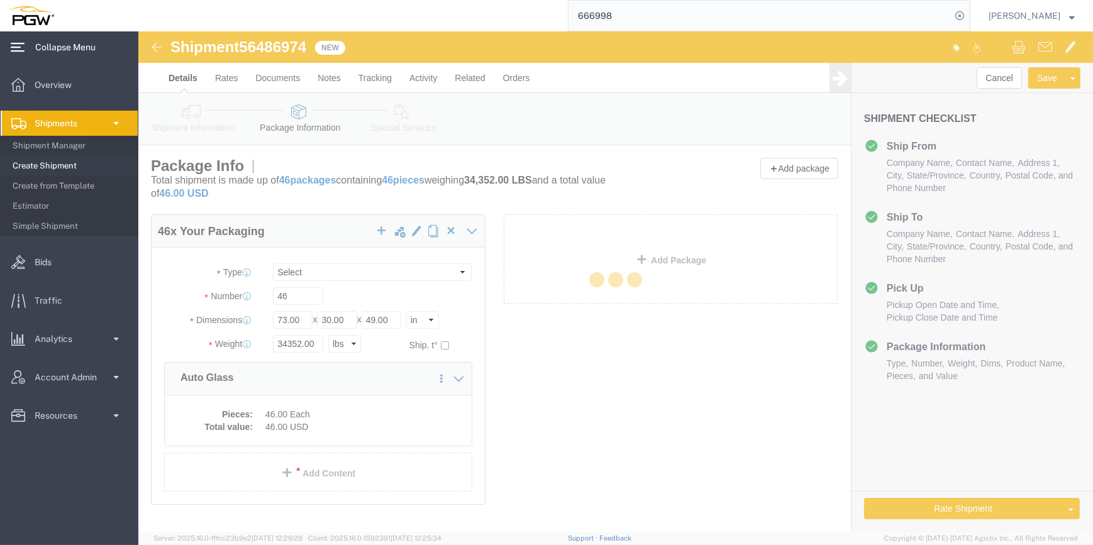
select select
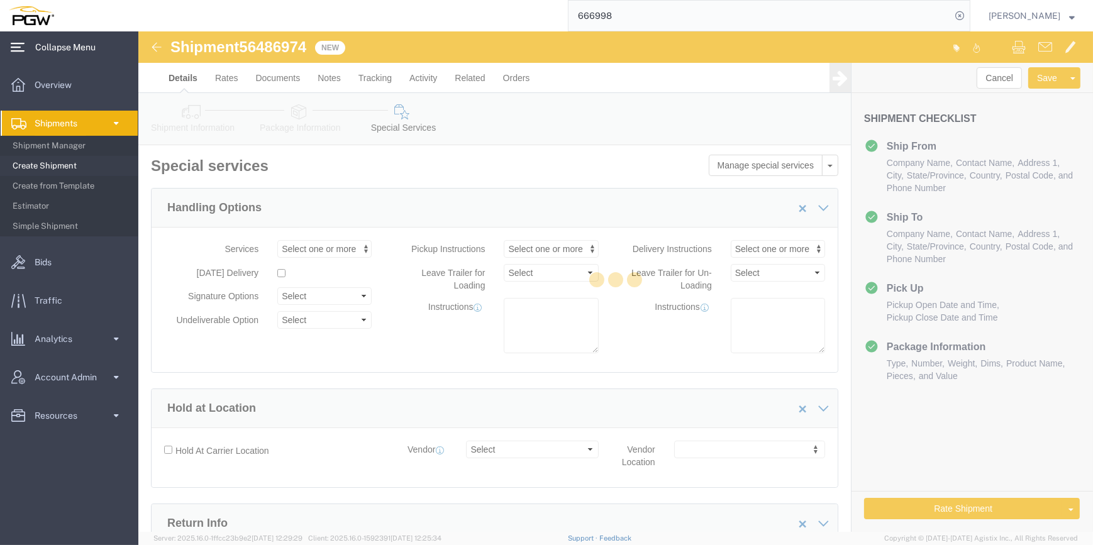
select select "COSTCENTER"
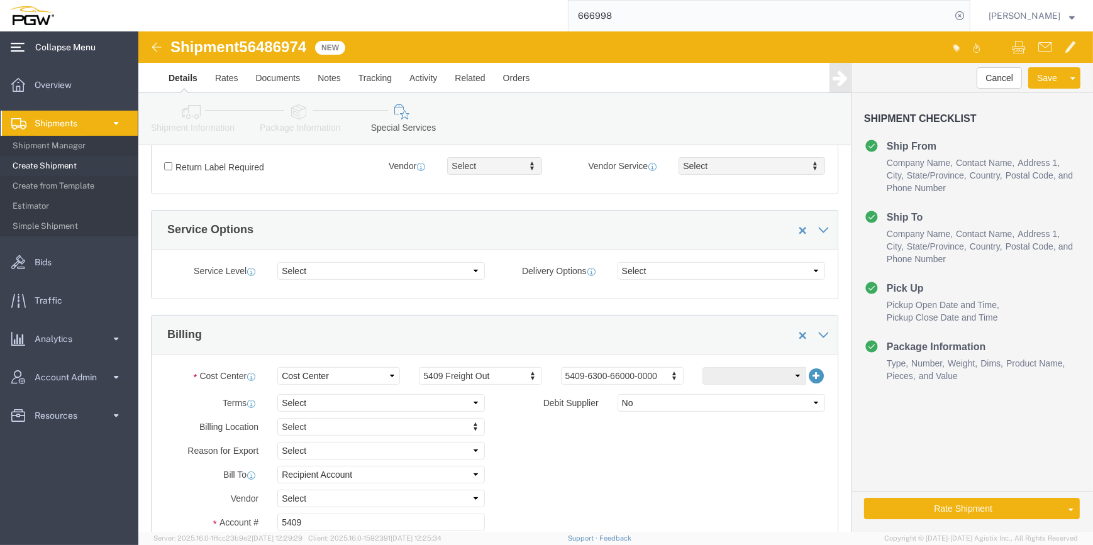
scroll to position [400, 0]
click button "Rate Shipment"
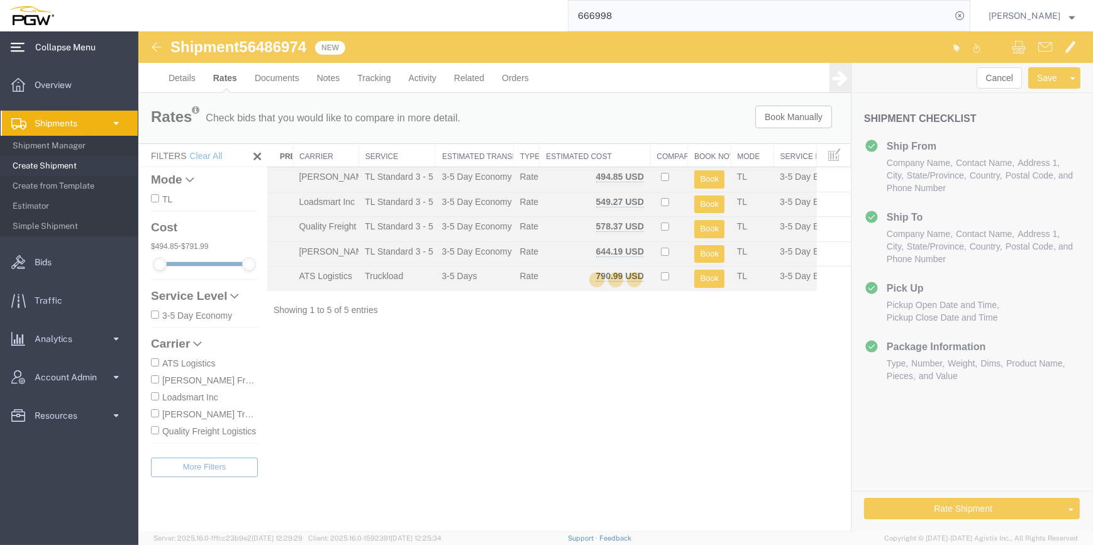
scroll to position [0, 0]
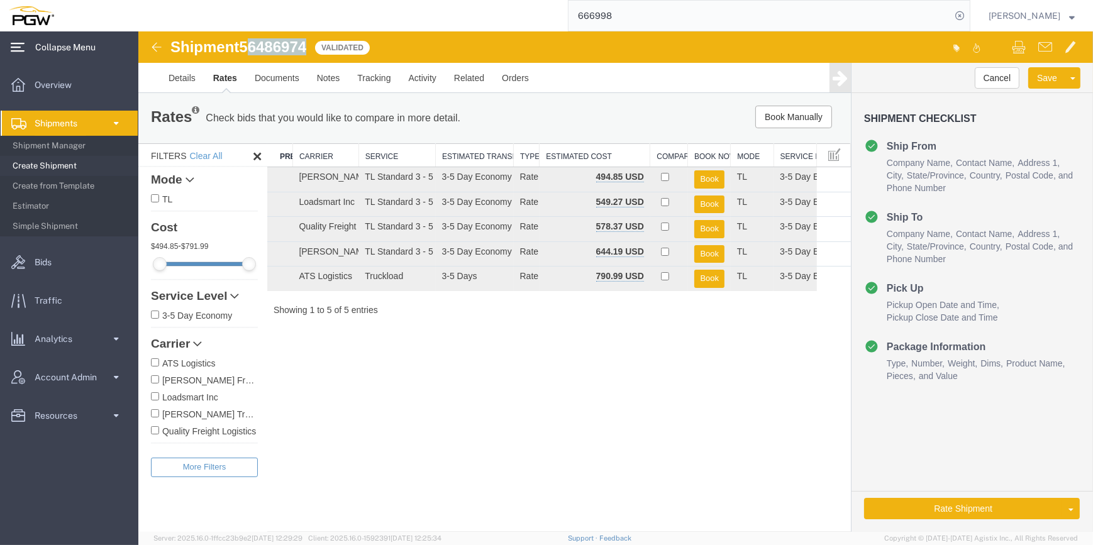
drag, startPoint x: 309, startPoint y: 47, endPoint x: 250, endPoint y: 44, distance: 58.6
click at [250, 44] on span "56486974" at bounding box center [271, 46] width 67 height 17
drag, startPoint x: 250, startPoint y: 44, endPoint x: 231, endPoint y: 53, distance: 21.1
click at [225, 53] on h1 "Shipment 56486974" at bounding box center [238, 47] width 136 height 16
drag, startPoint x: 293, startPoint y: 50, endPoint x: 315, endPoint y: 49, distance: 22.0
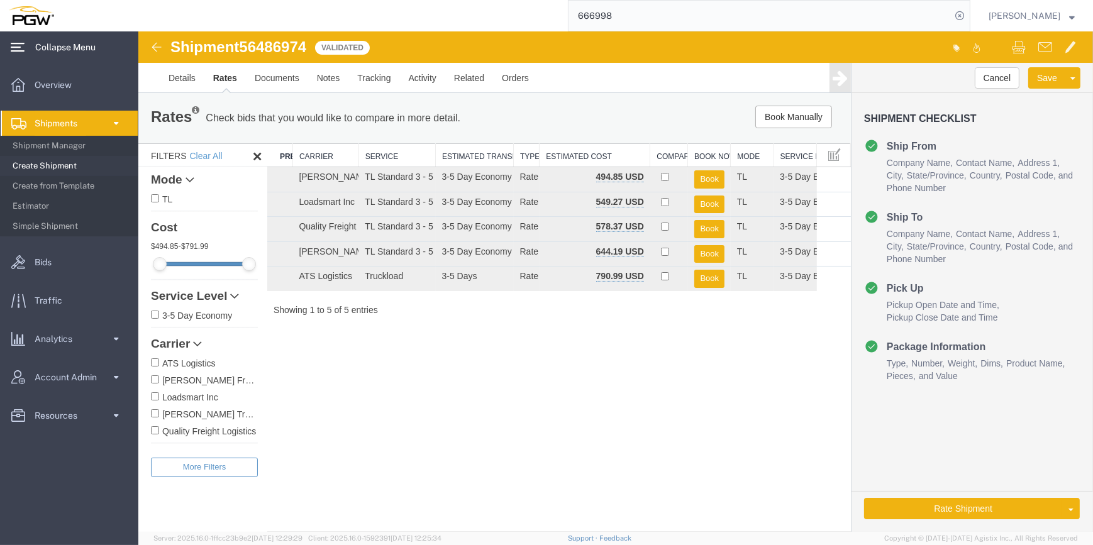
click at [294, 50] on span "56486974" at bounding box center [271, 46] width 67 height 17
drag, startPoint x: 314, startPoint y: 44, endPoint x: 243, endPoint y: 46, distance: 71.1
click at [241, 46] on div "Shipment 56486974 5 of 5 Validated" at bounding box center [377, 51] width 476 height 24
copy span "56486974"
click at [182, 76] on link "Details" at bounding box center [181, 78] width 45 height 30
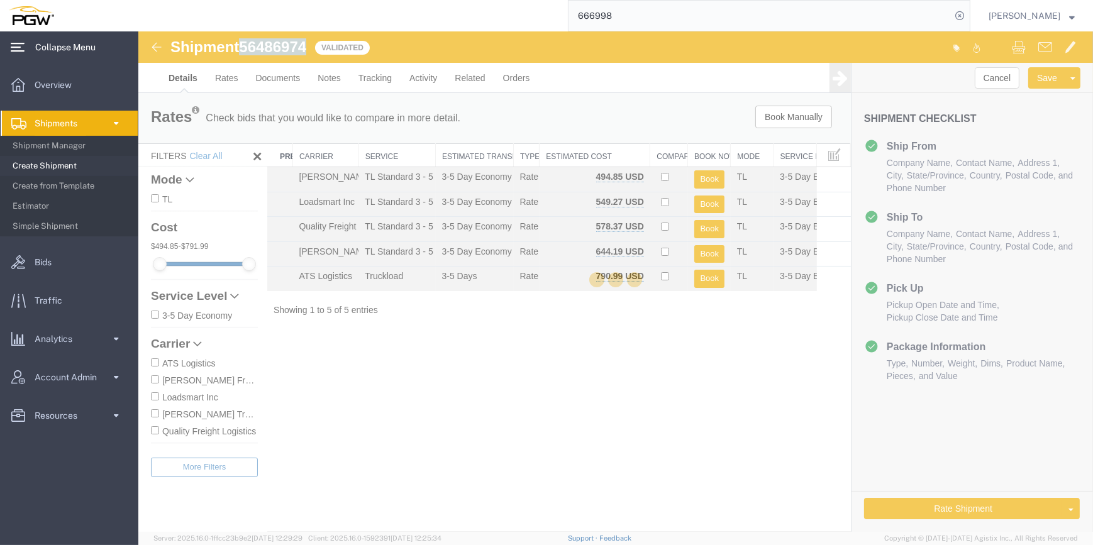
select select "61931"
select select "28313"
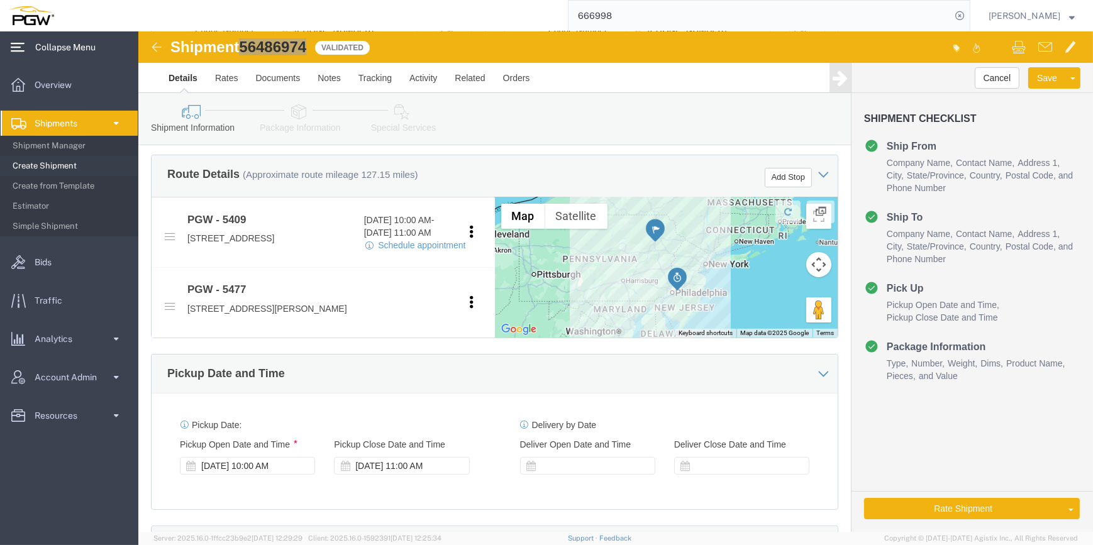
scroll to position [400, 0]
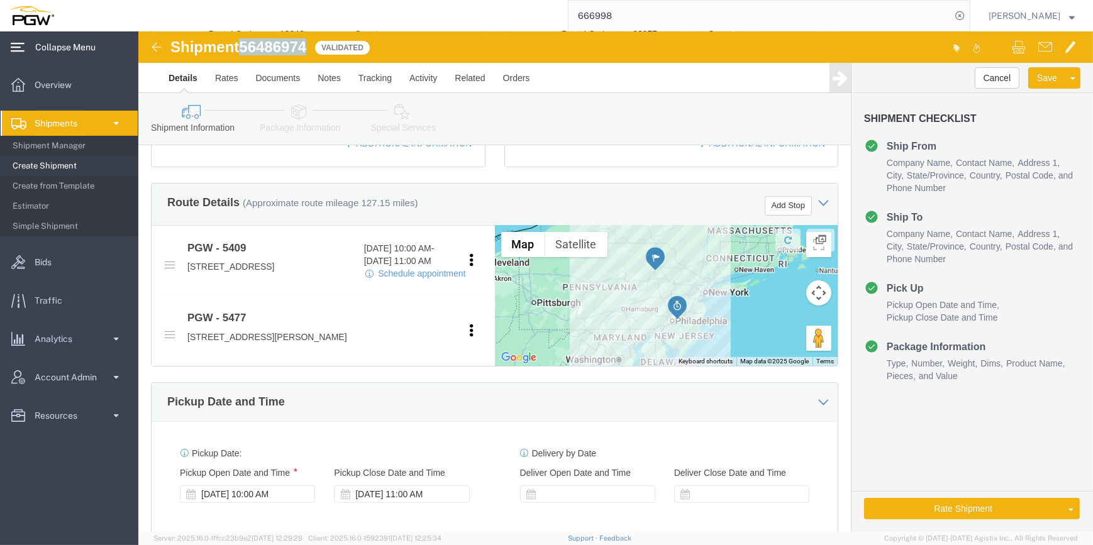
click link "Package Information"
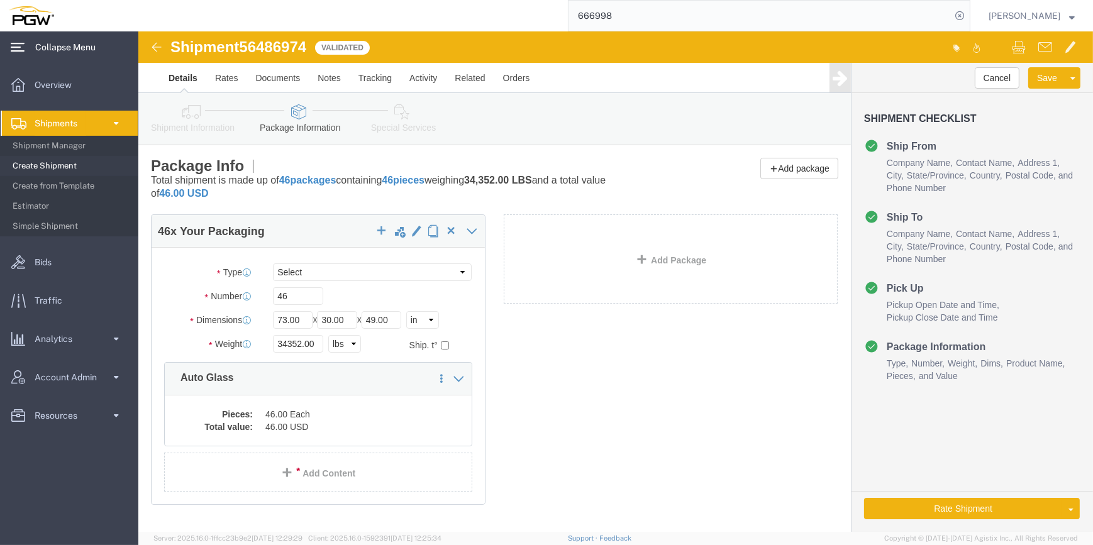
click link "Special Services"
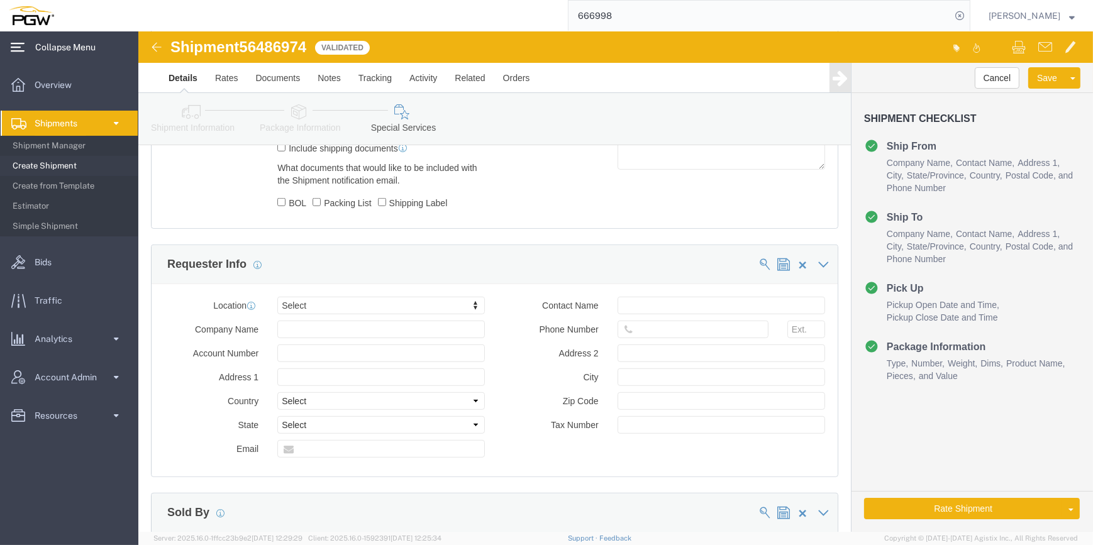
scroll to position [1143, 0]
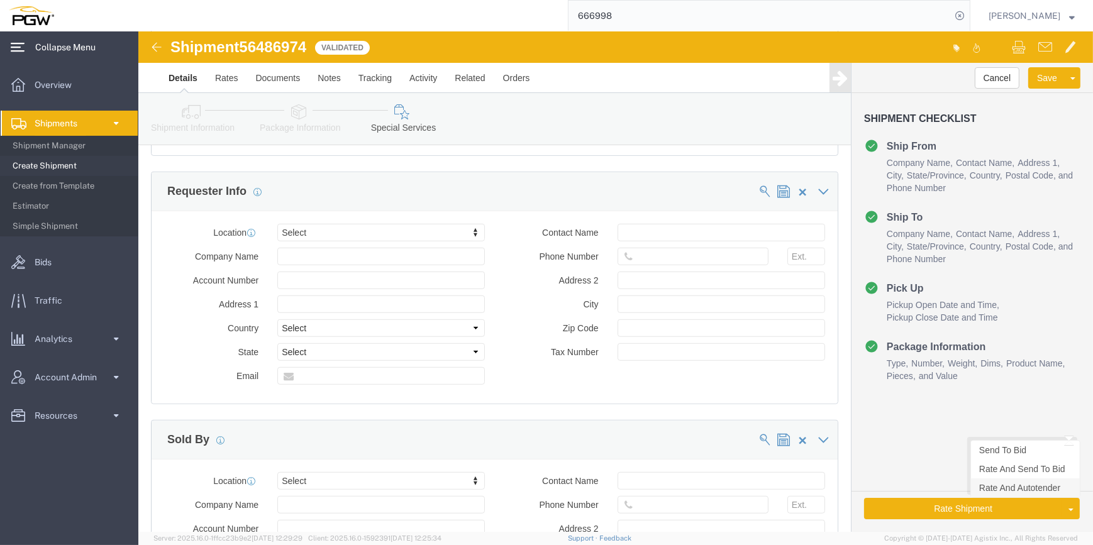
click link "Rate And Autotender"
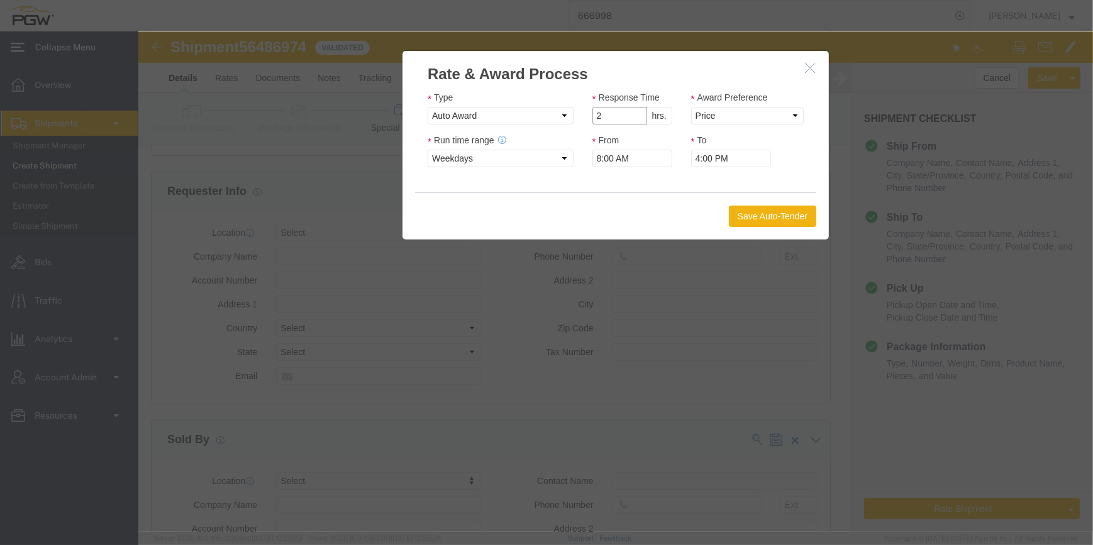
type input "2"
click input "2"
click select "Price Carrier Rank"
select select "LANE_RANK"
click select "Price Carrier Rank"
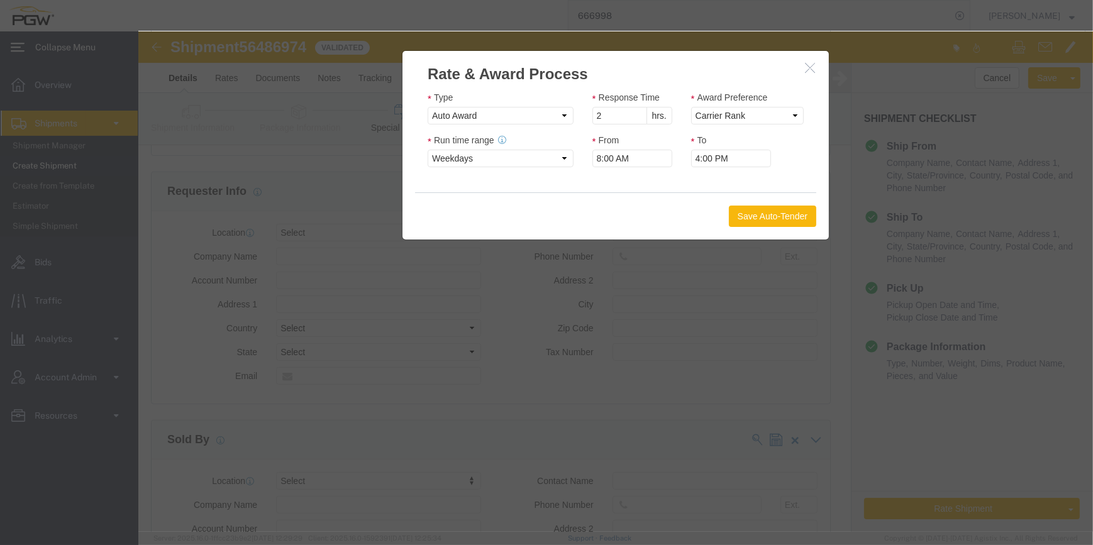
click button "Save Auto-Tender"
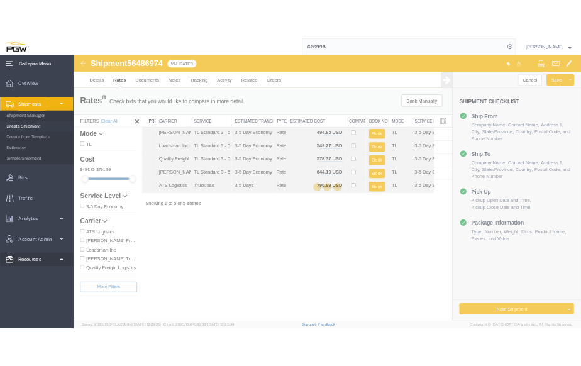
scroll to position [0, 0]
